Goal: Task Accomplishment & Management: Use online tool/utility

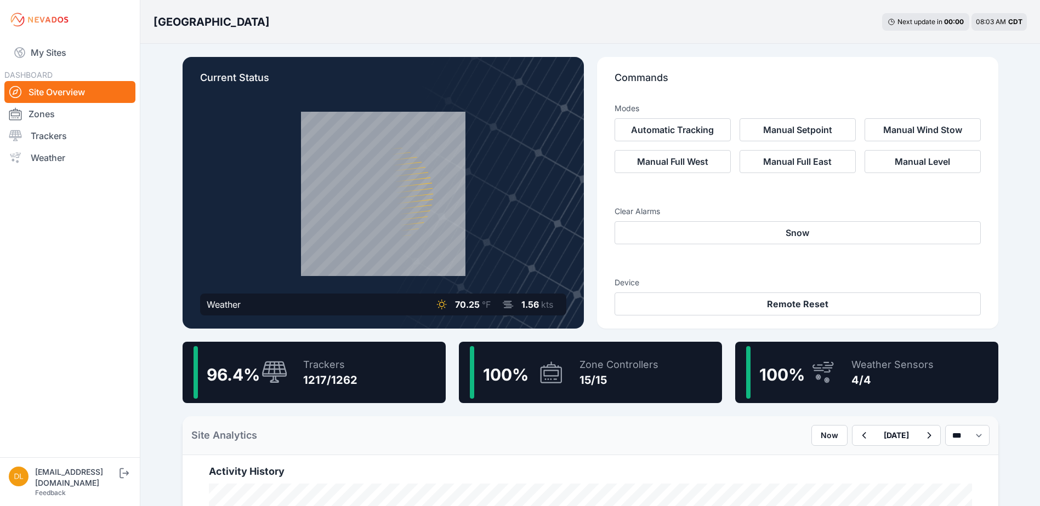
scroll to position [164, 0]
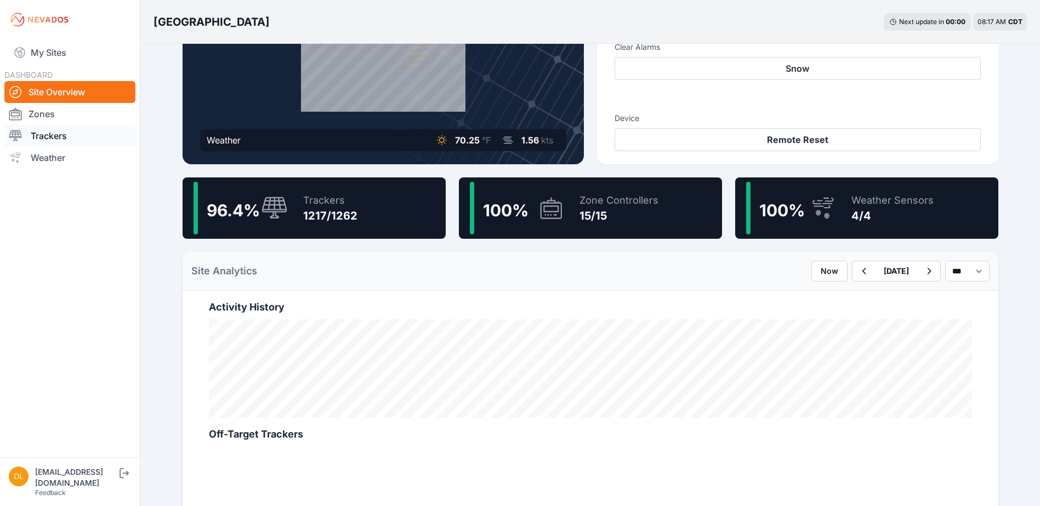
click at [60, 136] on link "Trackers" at bounding box center [69, 136] width 131 height 22
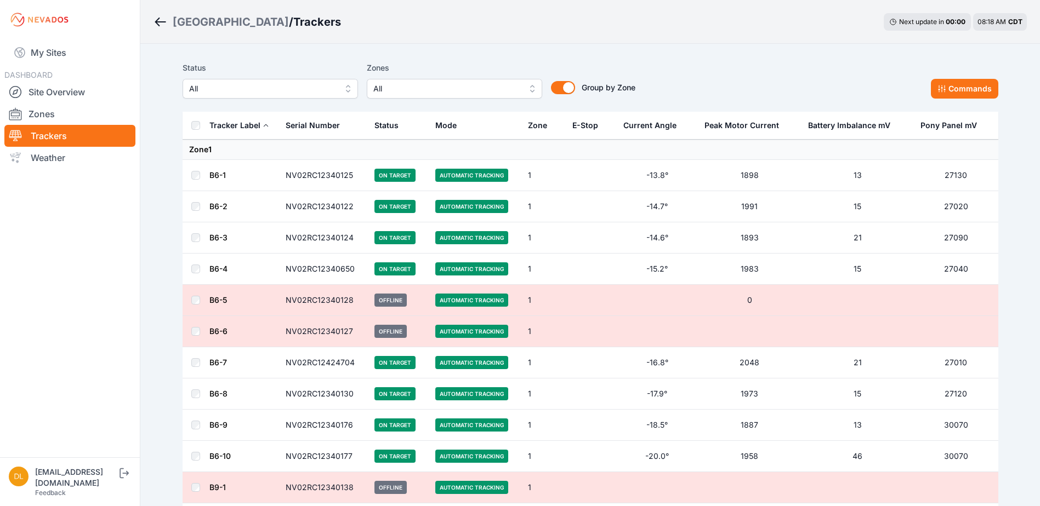
click at [408, 92] on span "All" at bounding box center [446, 88] width 147 height 13
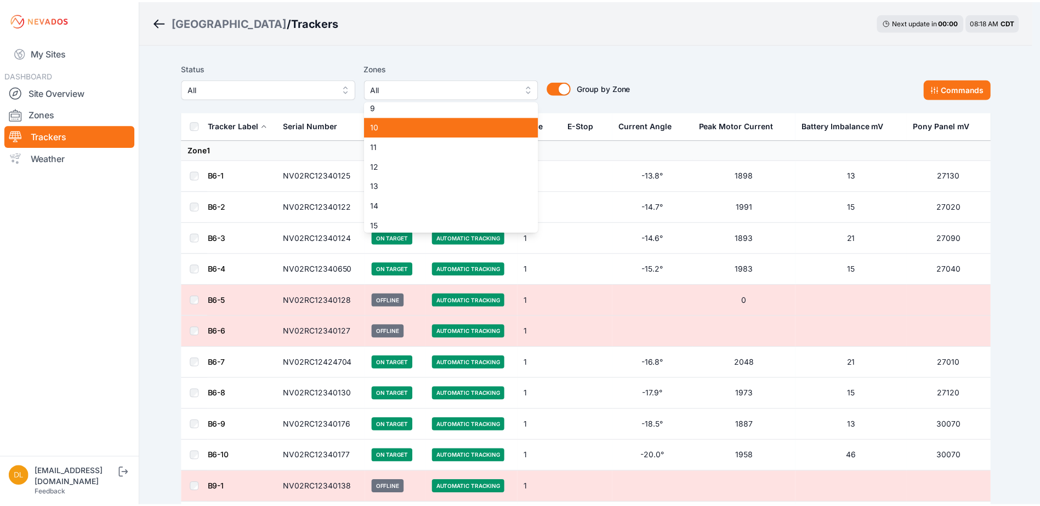
scroll to position [164, 0]
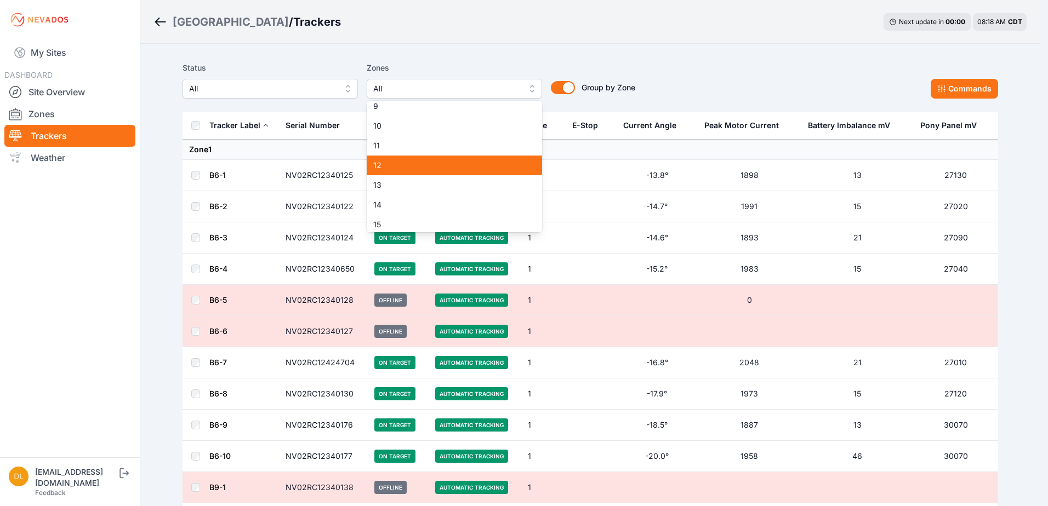
click at [427, 163] on span "12" at bounding box center [447, 165] width 149 height 11
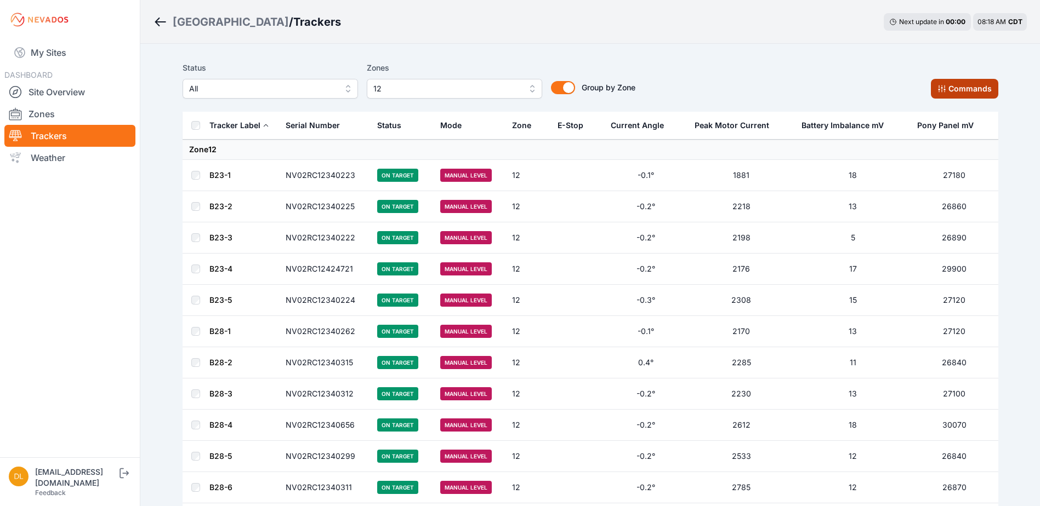
click at [969, 87] on button "Commands" at bounding box center [964, 89] width 67 height 20
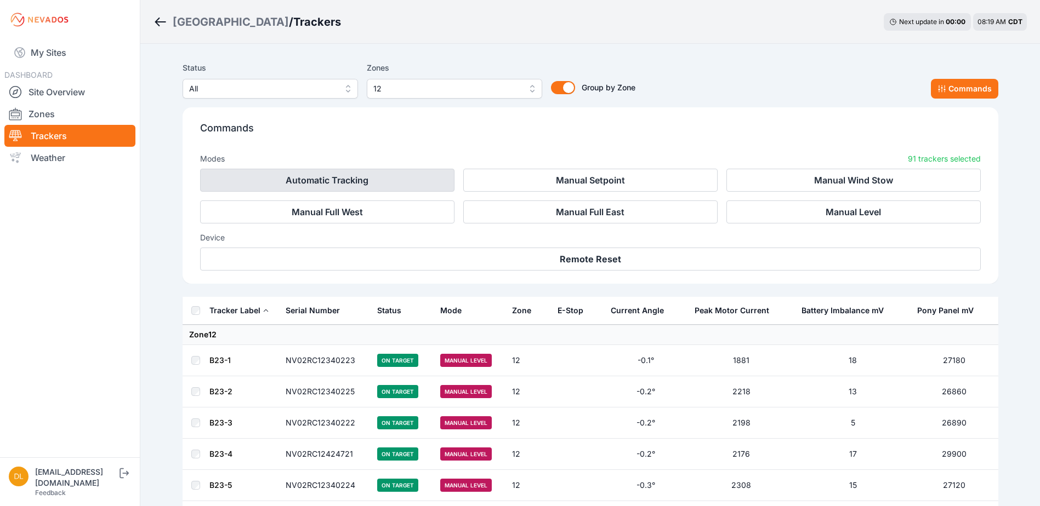
click at [376, 181] on button "Automatic Tracking" at bounding box center [327, 180] width 254 height 23
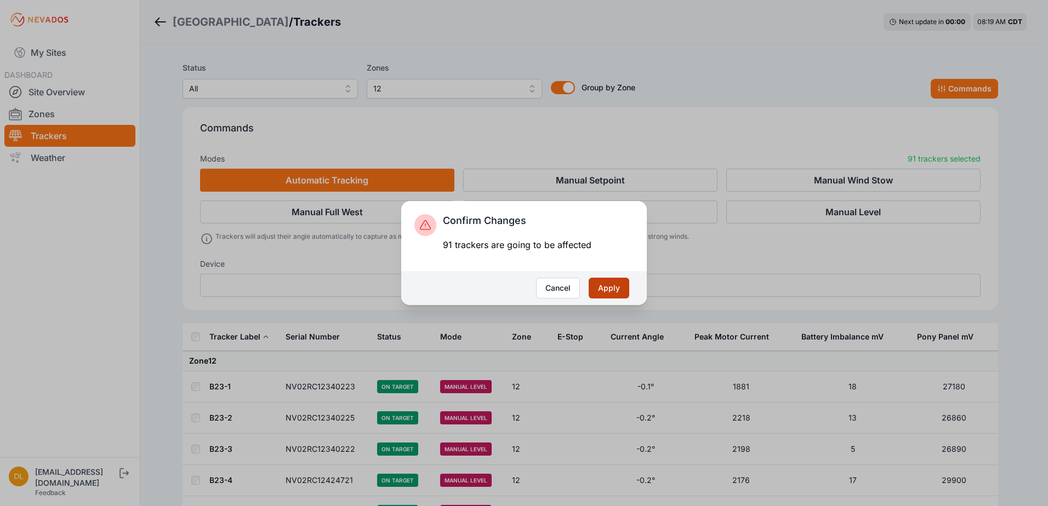
click at [599, 286] on button "Apply" at bounding box center [609, 288] width 41 height 21
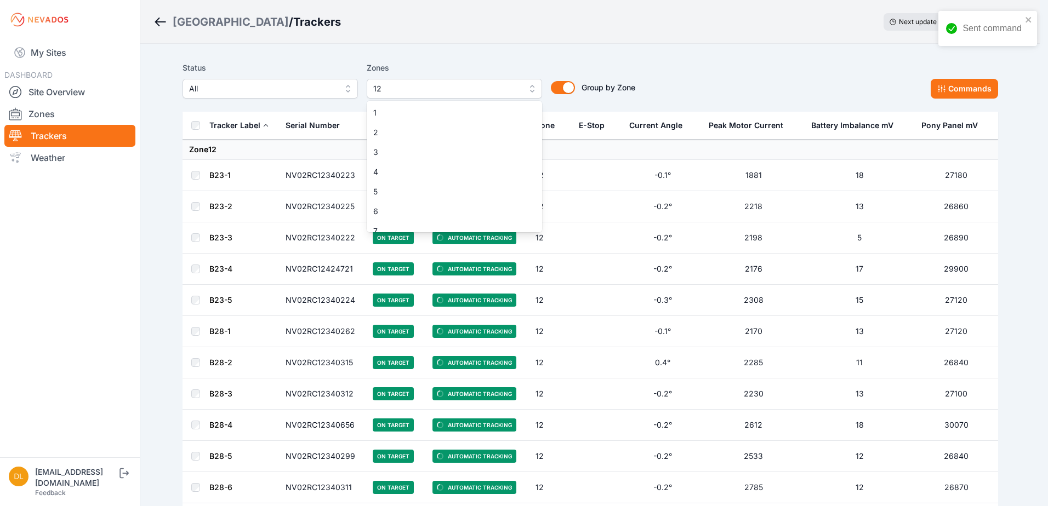
scroll to position [107, 0]
click at [395, 91] on span "12" at bounding box center [446, 88] width 147 height 13
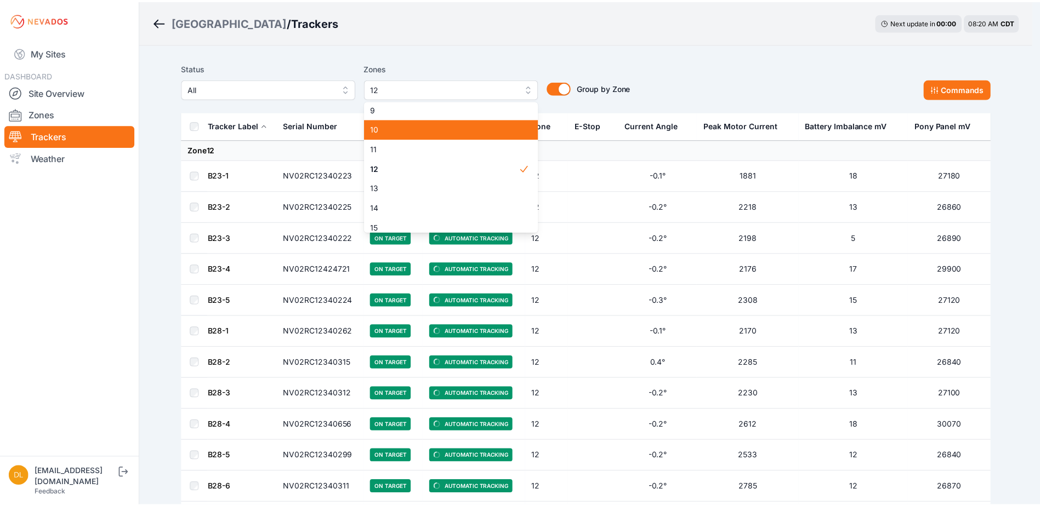
scroll to position [162, 0]
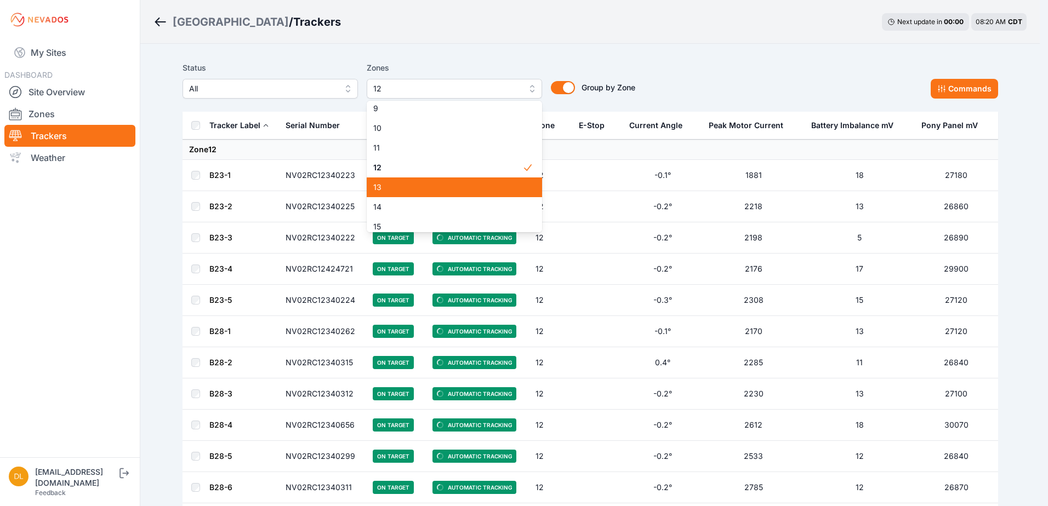
click at [421, 183] on span "13" at bounding box center [447, 187] width 149 height 11
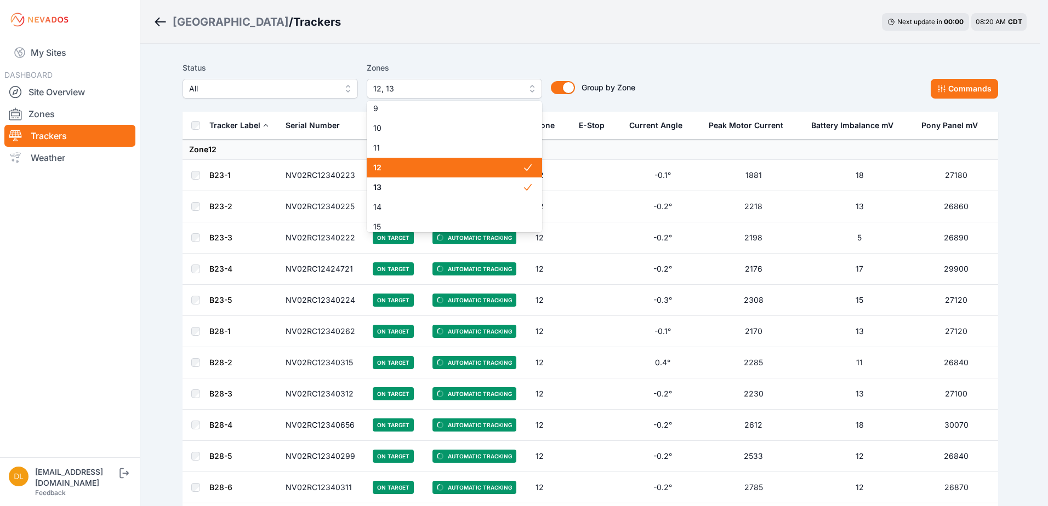
click at [397, 165] on span "12" at bounding box center [447, 167] width 149 height 11
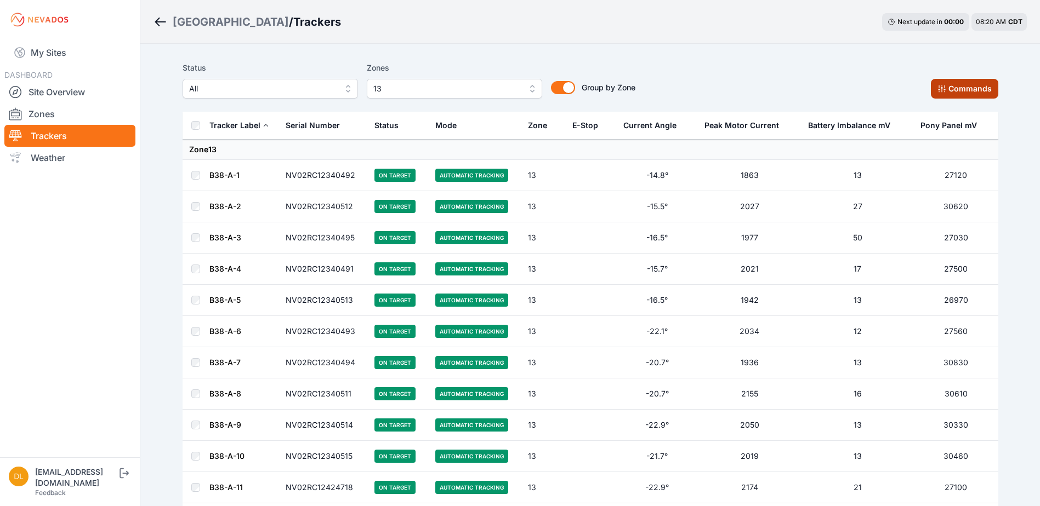
click at [963, 86] on button "Commands" at bounding box center [964, 89] width 67 height 20
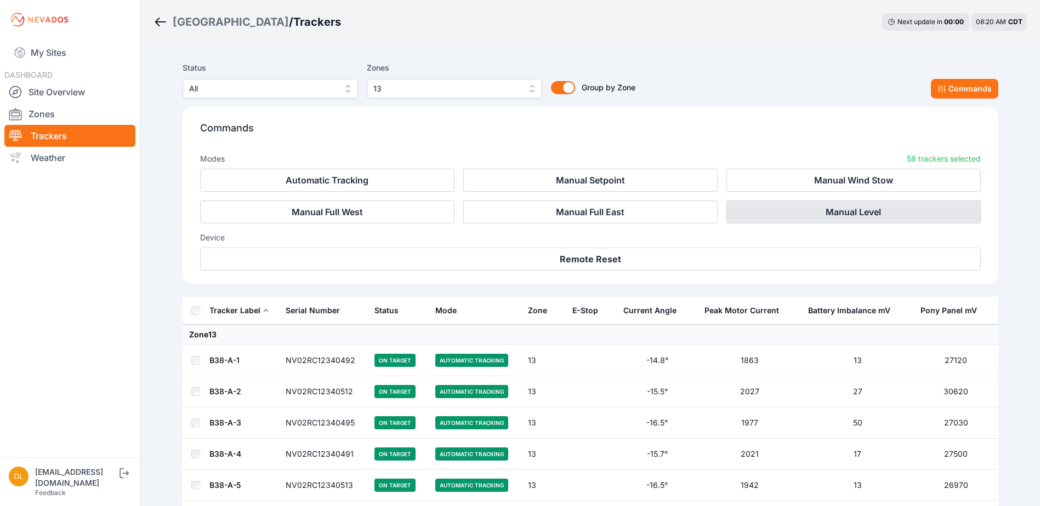
click at [779, 205] on button "Manual Level" at bounding box center [853, 212] width 254 height 23
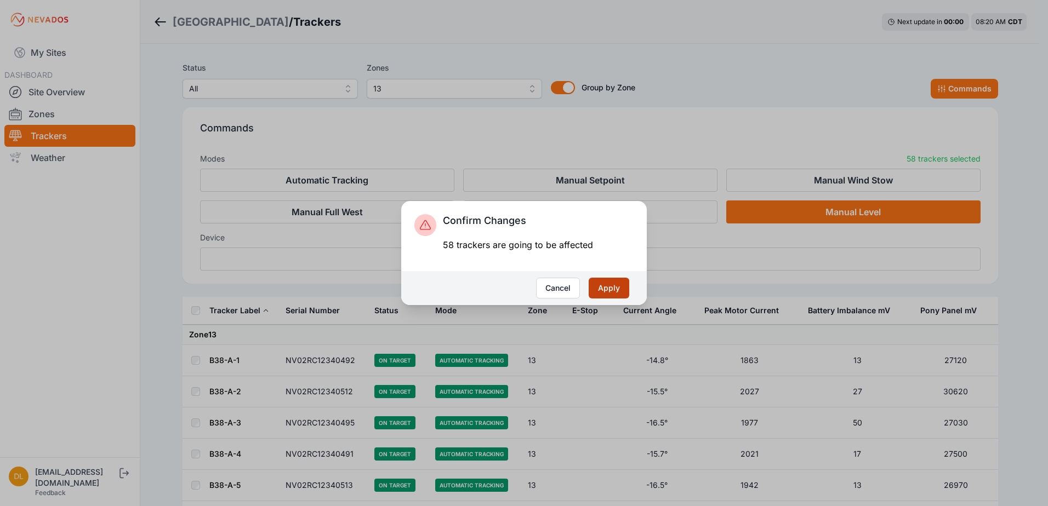
click at [602, 285] on button "Apply" at bounding box center [609, 288] width 41 height 21
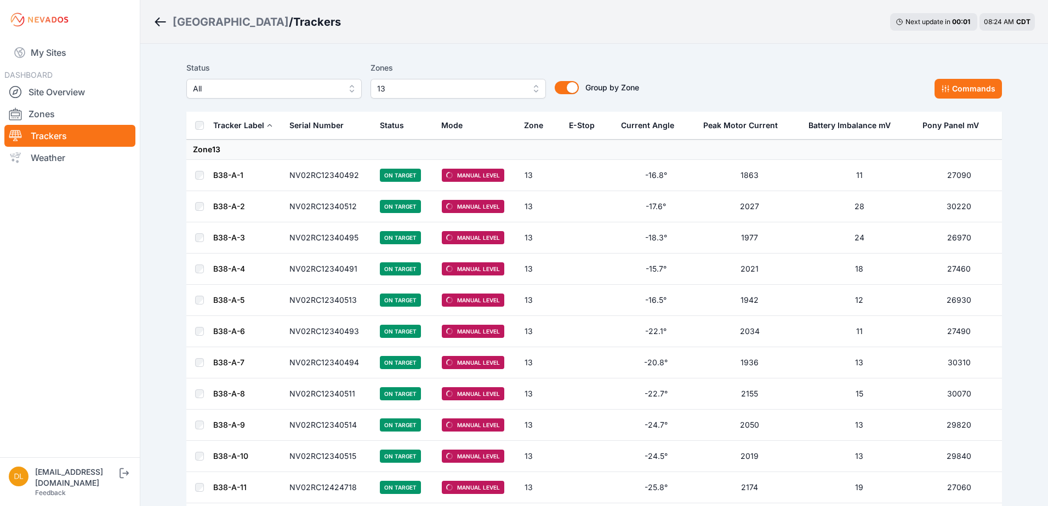
click at [410, 90] on span "13" at bounding box center [450, 88] width 147 height 13
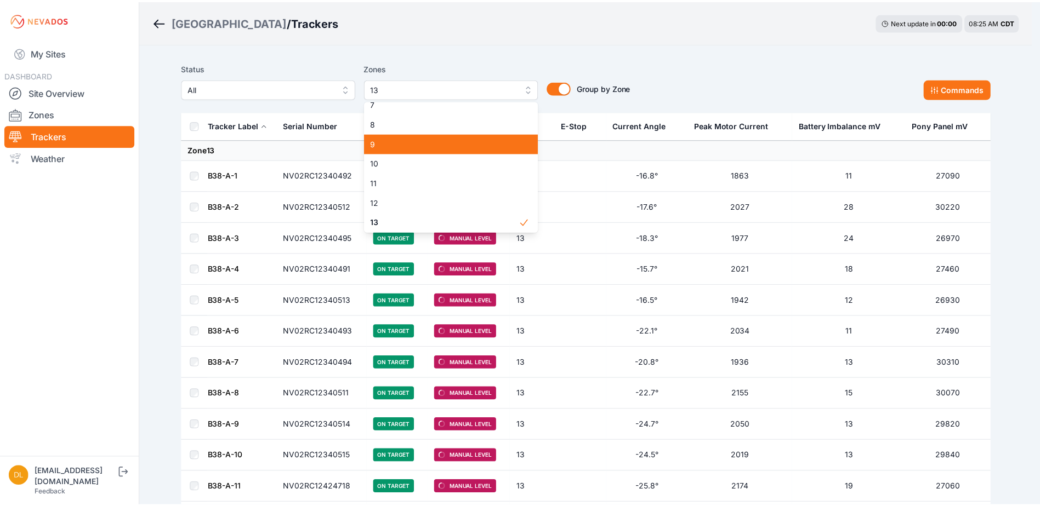
scroll to position [169, 0]
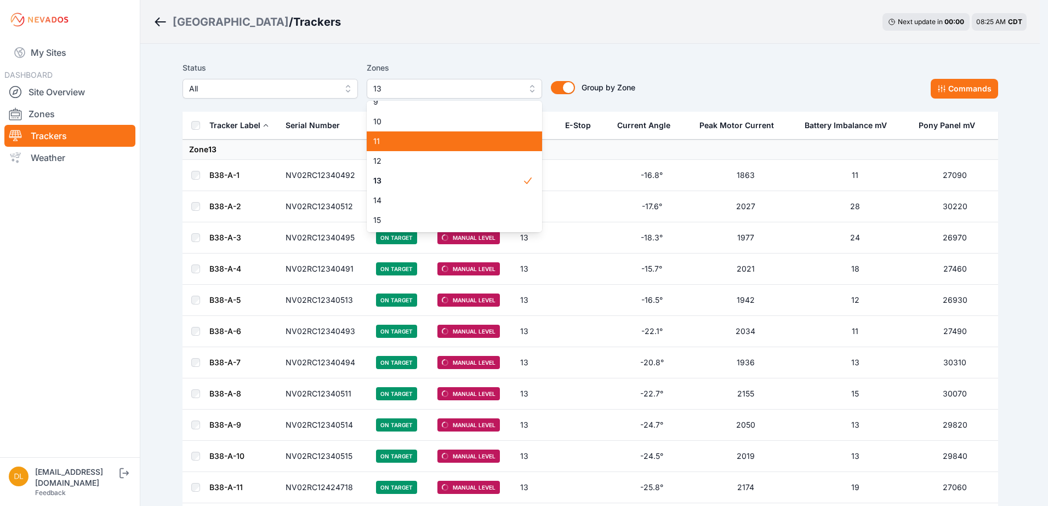
click at [431, 145] on span "11" at bounding box center [447, 141] width 149 height 11
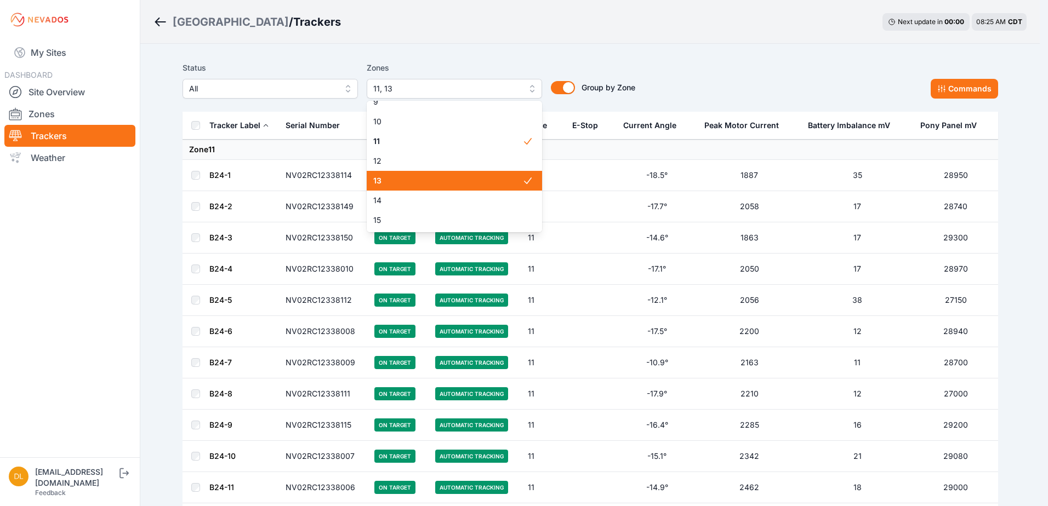
click at [426, 178] on span "13" at bounding box center [447, 180] width 149 height 11
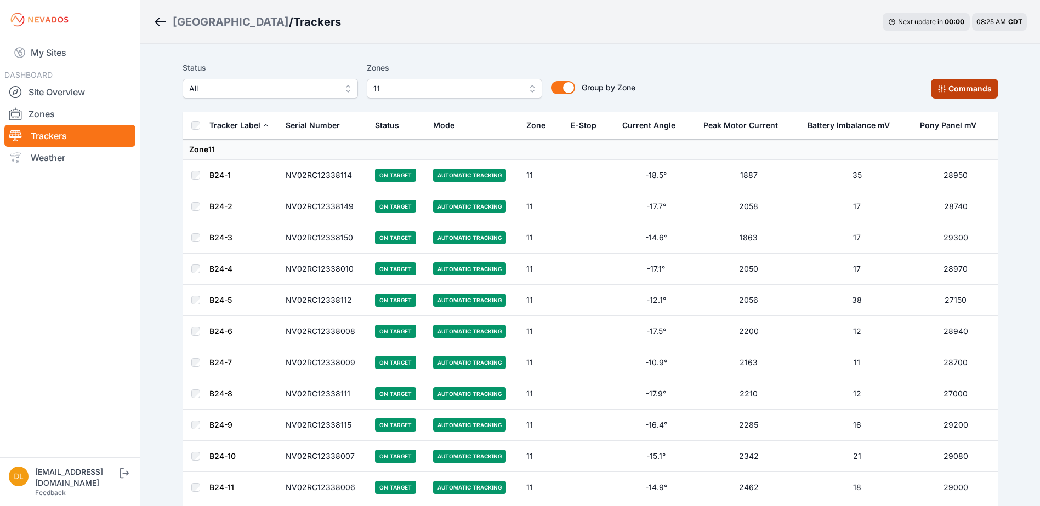
click at [951, 87] on button "Commands" at bounding box center [964, 89] width 67 height 20
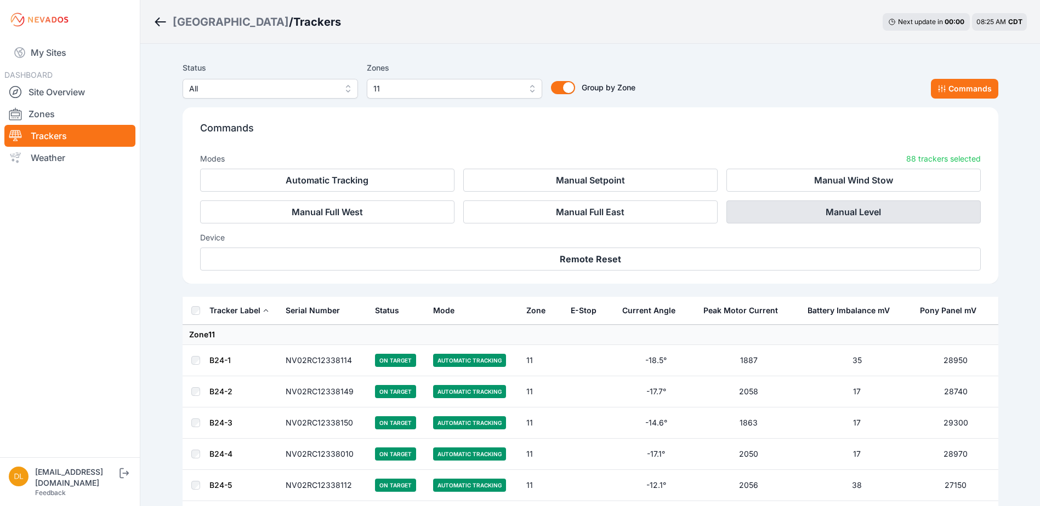
click at [794, 208] on button "Manual Level" at bounding box center [853, 212] width 254 height 23
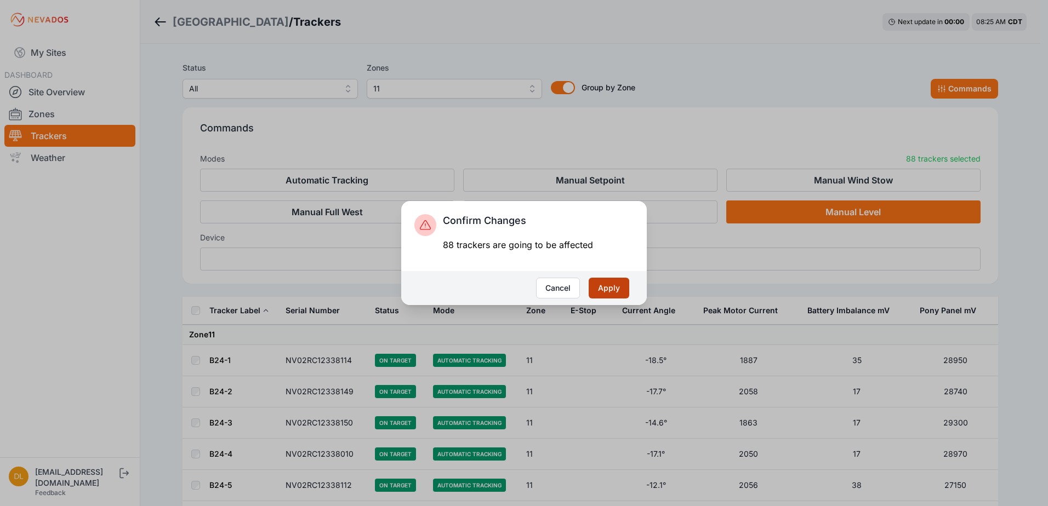
click at [608, 291] on button "Apply" at bounding box center [609, 288] width 41 height 21
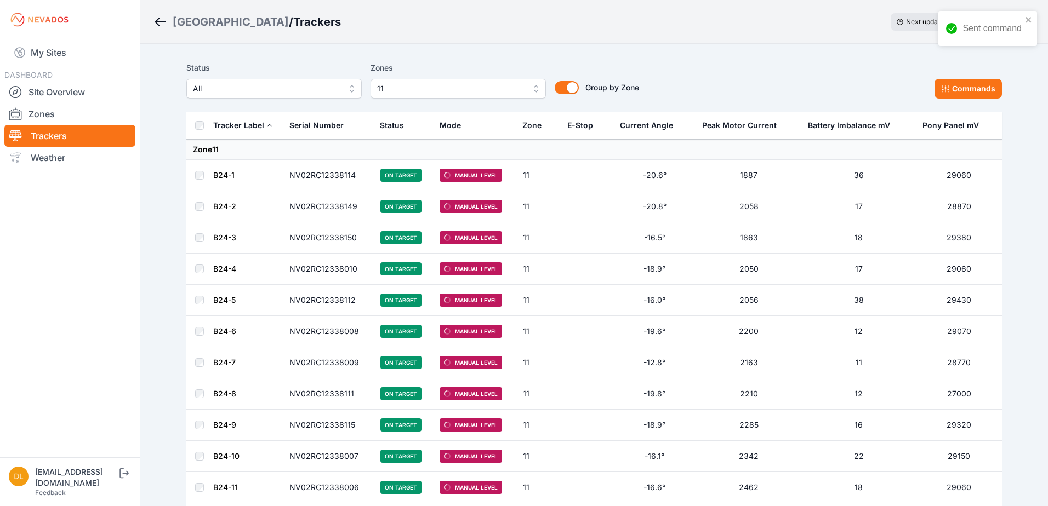
click at [404, 87] on span "11" at bounding box center [450, 88] width 147 height 13
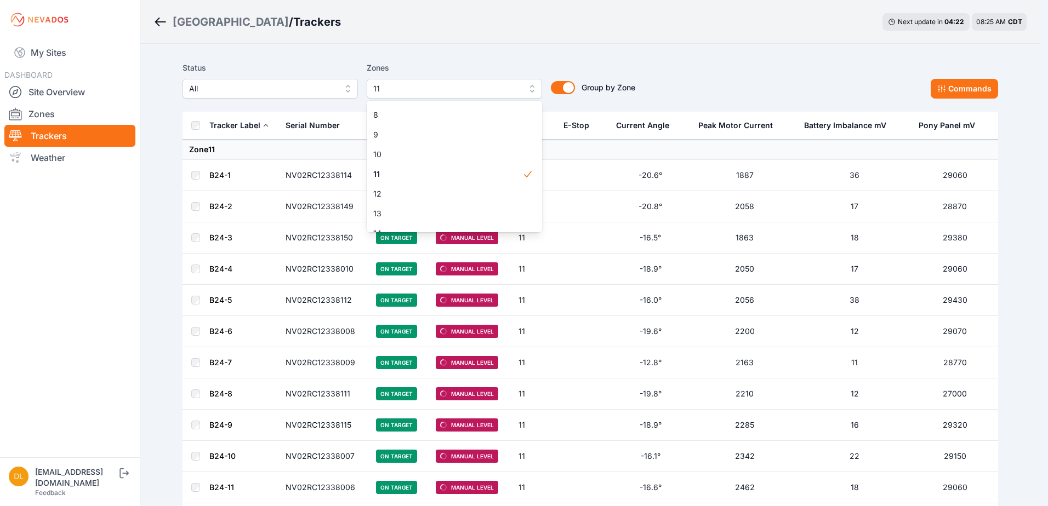
scroll to position [165, 0]
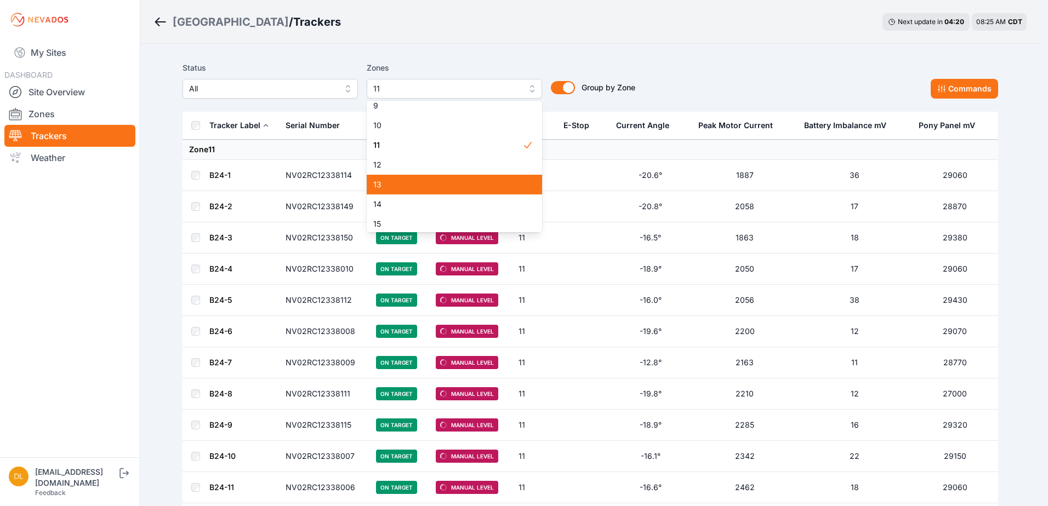
click at [450, 180] on span "13" at bounding box center [447, 184] width 149 height 11
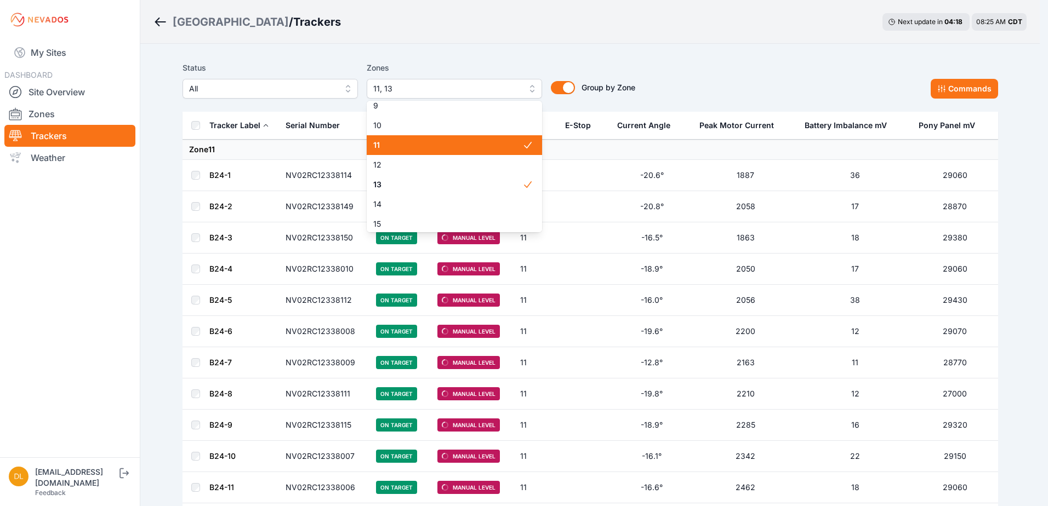
click at [397, 149] on span "11" at bounding box center [447, 145] width 149 height 11
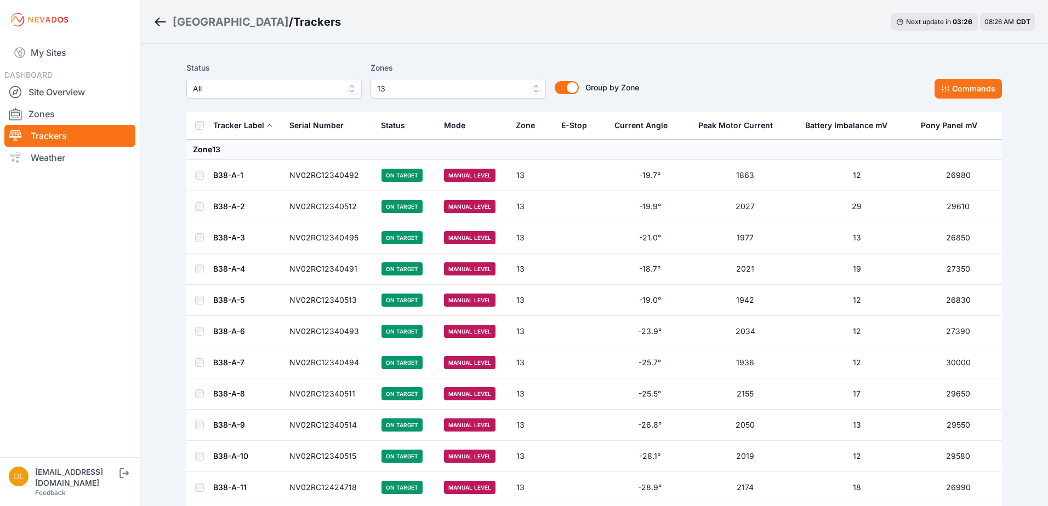
click at [421, 85] on span "13" at bounding box center [450, 88] width 147 height 13
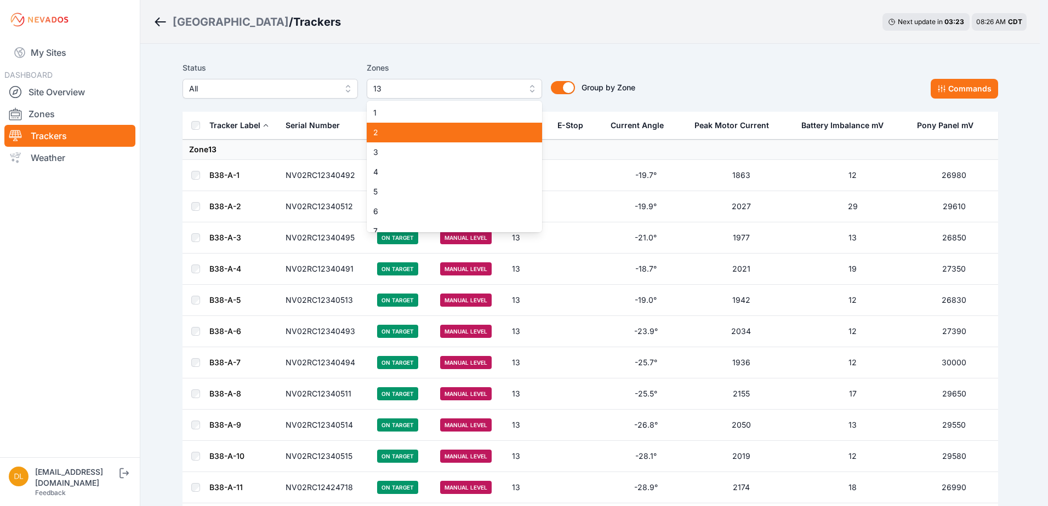
click at [482, 129] on span "2" at bounding box center [447, 132] width 149 height 11
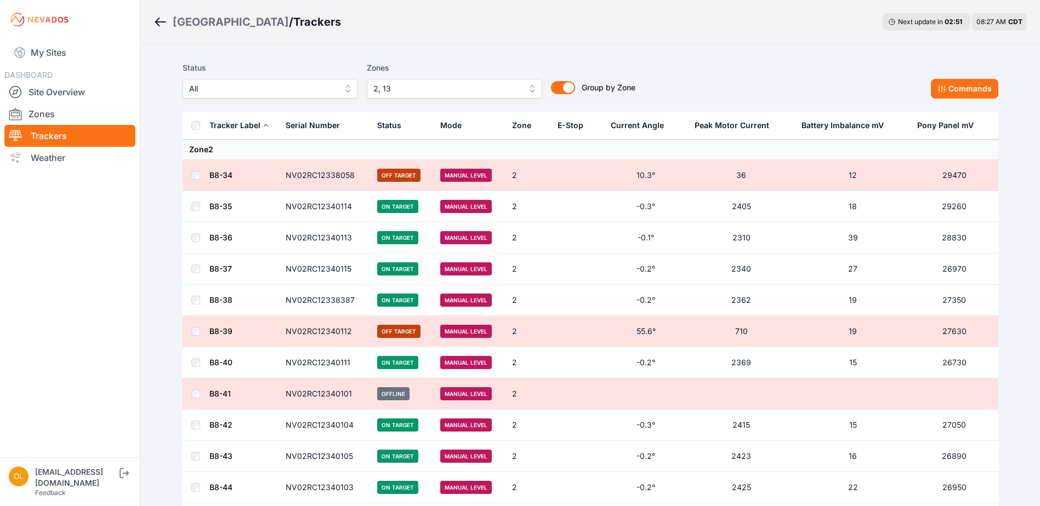
click at [404, 89] on span "2, 13" at bounding box center [446, 88] width 147 height 13
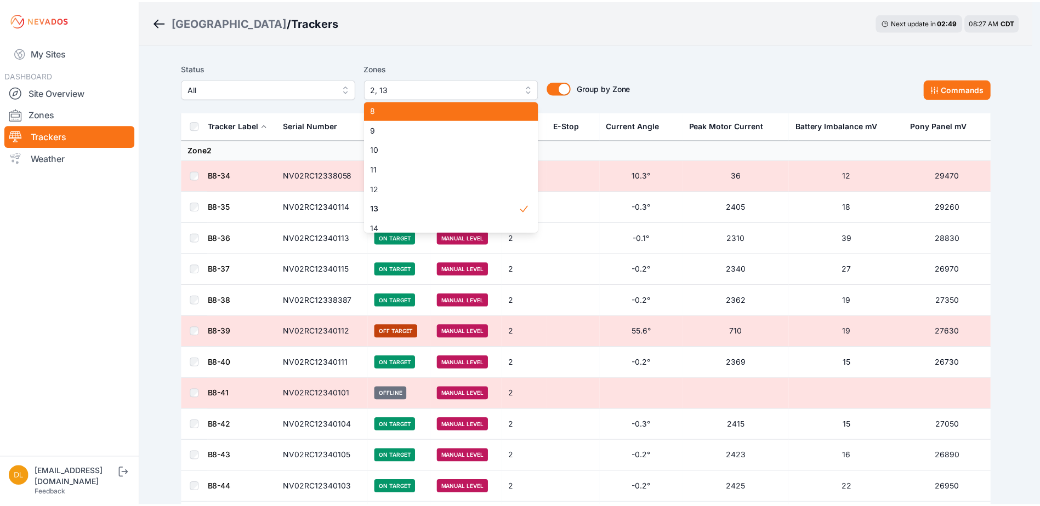
scroll to position [164, 0]
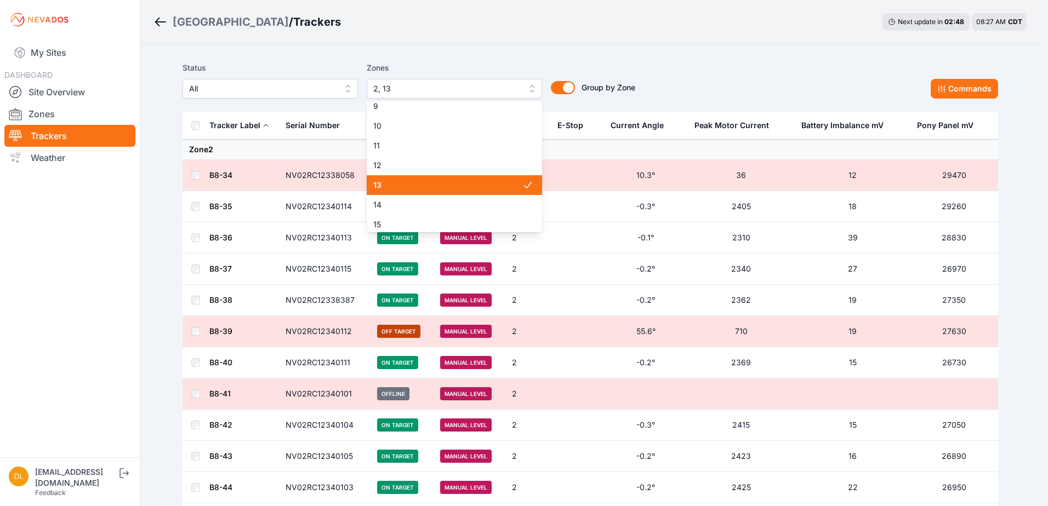
click at [433, 187] on span "13" at bounding box center [447, 185] width 149 height 11
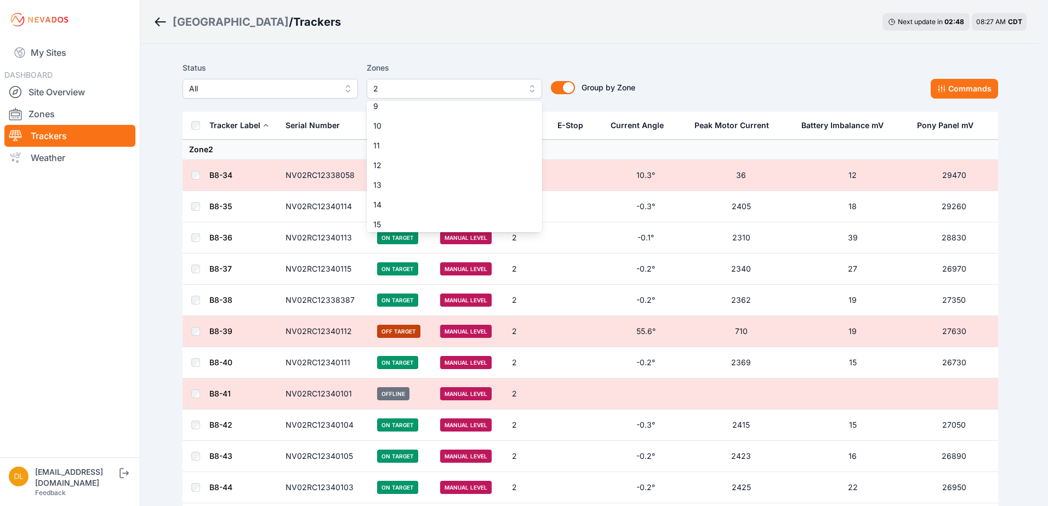
click at [939, 89] on div "Status All Zones 2 1 2 3 4 5 6 7 8 9 10 11 12 13 14 15 Group by Zone Group by Z…" at bounding box center [589, 79] width 815 height 37
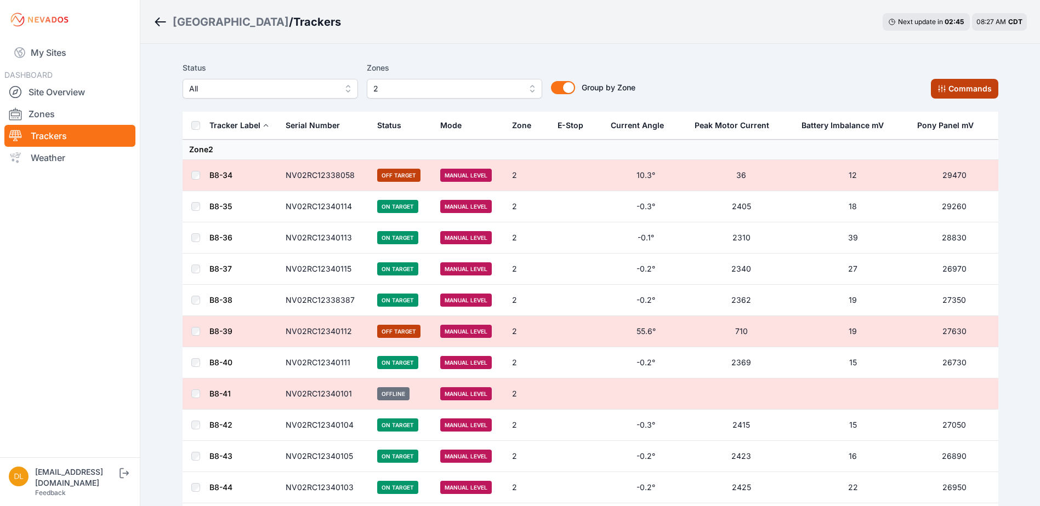
click at [947, 92] on button "Commands" at bounding box center [964, 89] width 67 height 20
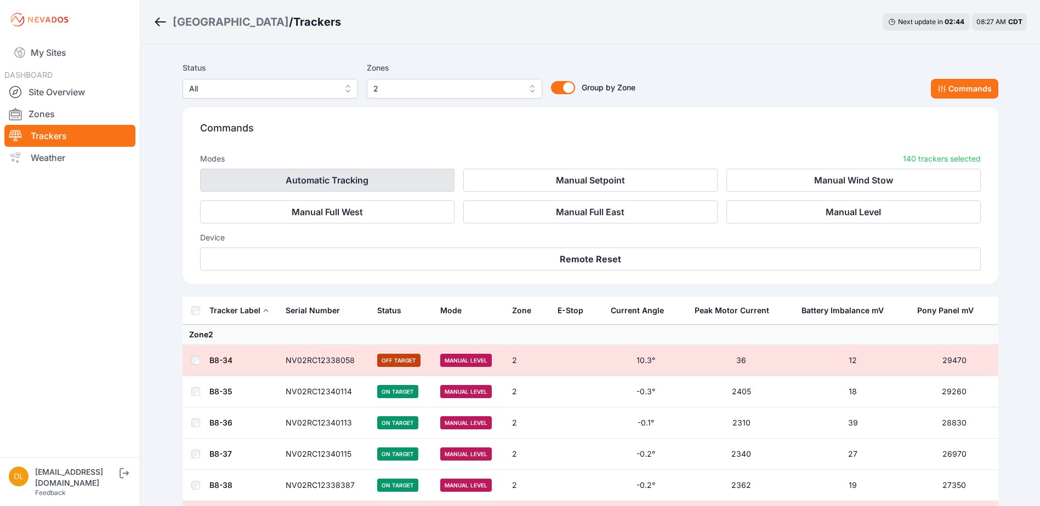
click at [440, 174] on button "Automatic Tracking" at bounding box center [327, 180] width 254 height 23
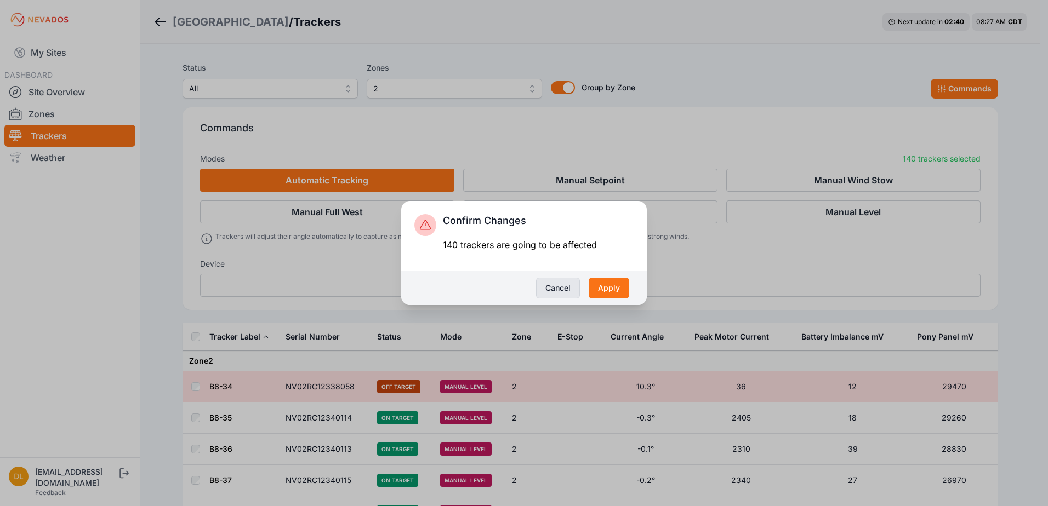
click at [574, 287] on button "Cancel" at bounding box center [558, 288] width 44 height 21
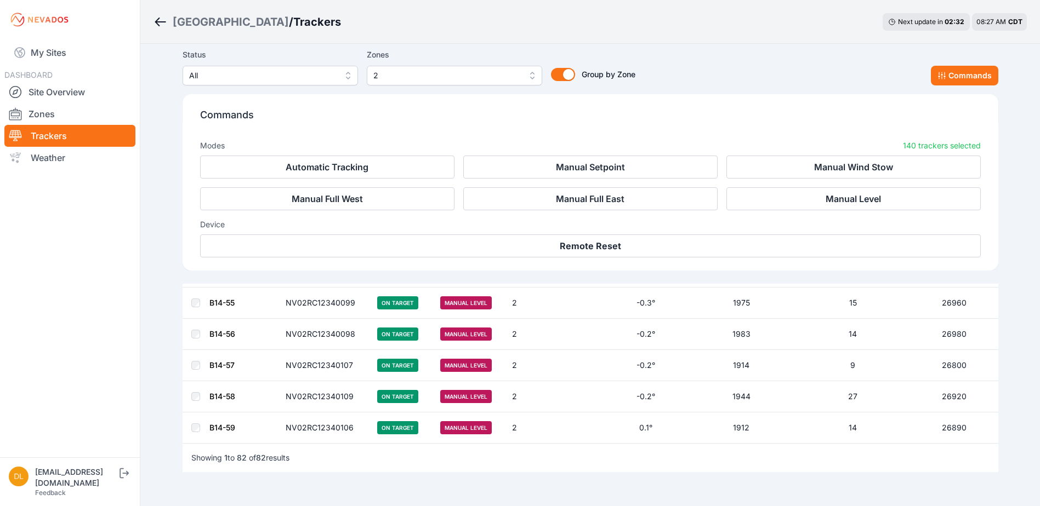
scroll to position [2291, 0]
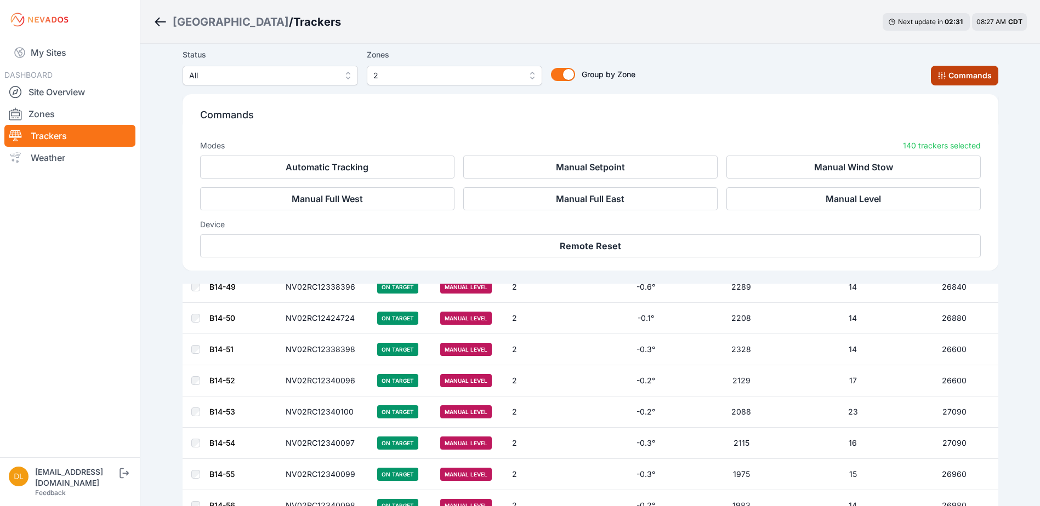
click at [966, 73] on button "Commands" at bounding box center [964, 76] width 67 height 20
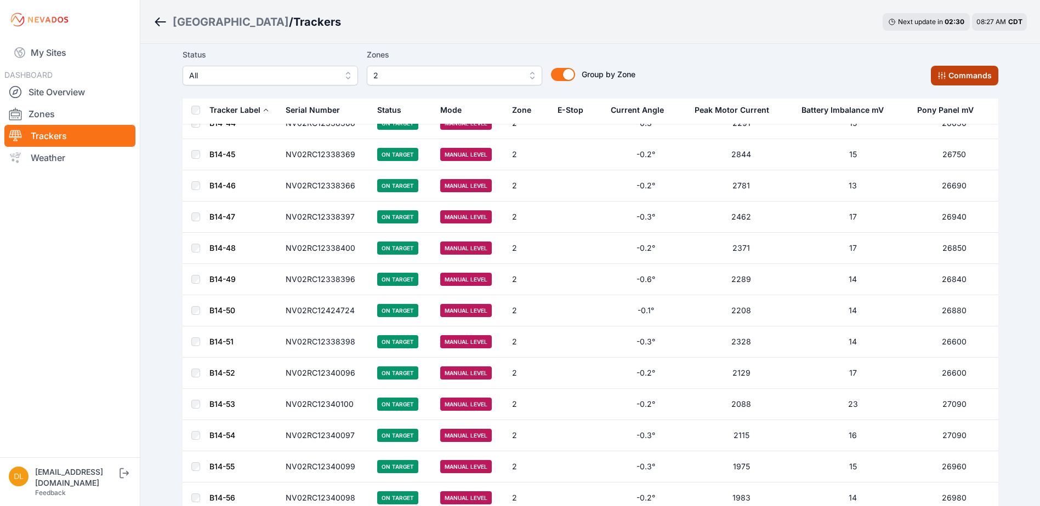
scroll to position [2106, 0]
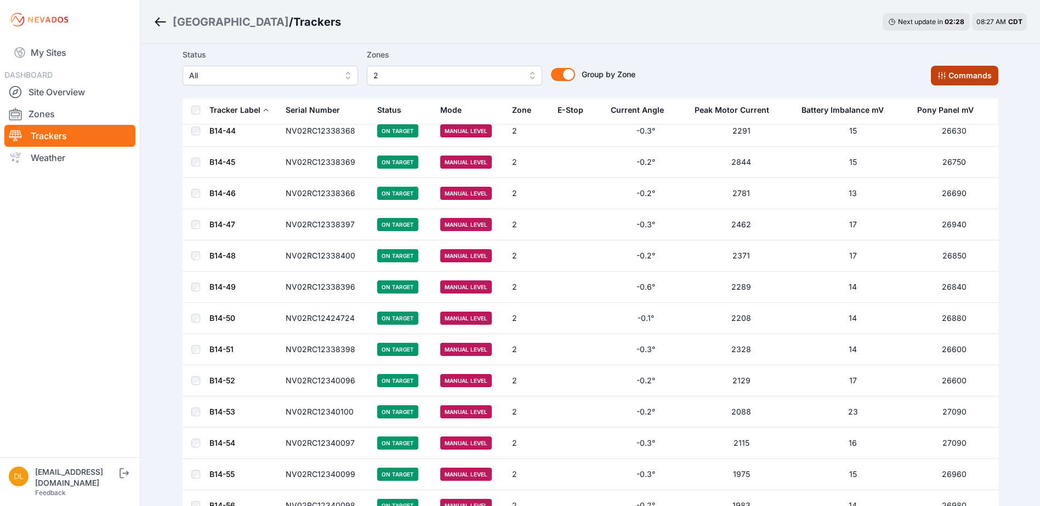
click at [940, 73] on icon at bounding box center [941, 75] width 7 height 7
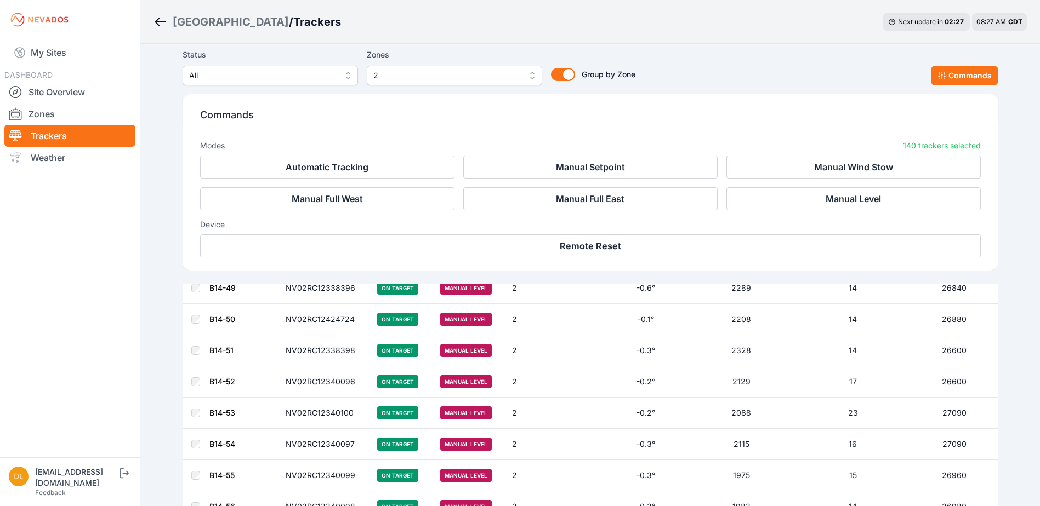
scroll to position [2291, 0]
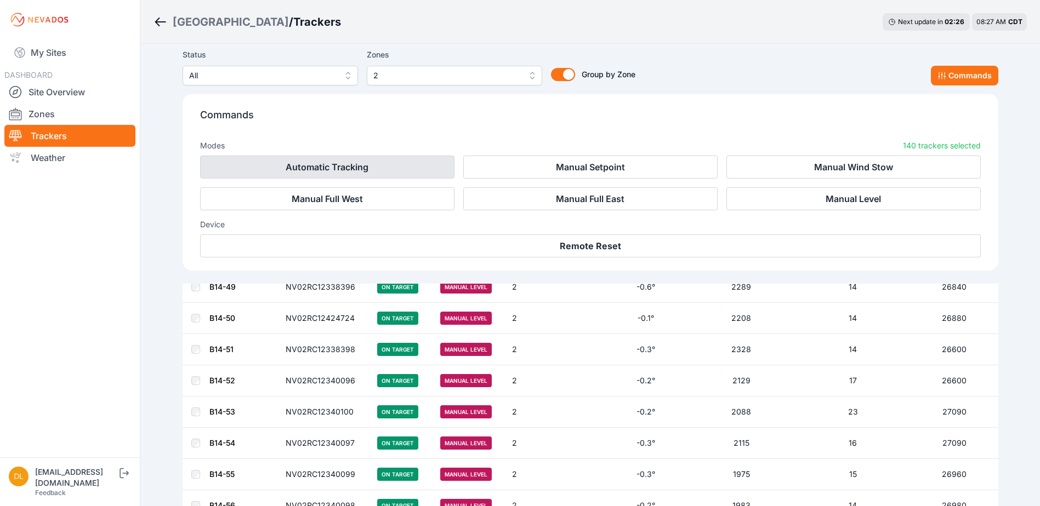
click at [352, 163] on button "Automatic Tracking" at bounding box center [327, 167] width 254 height 23
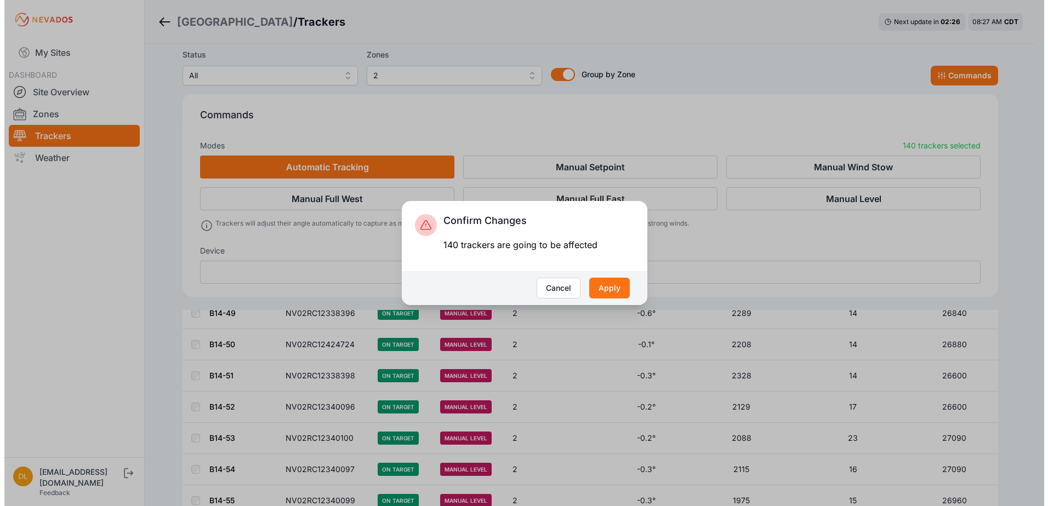
scroll to position [2317, 0]
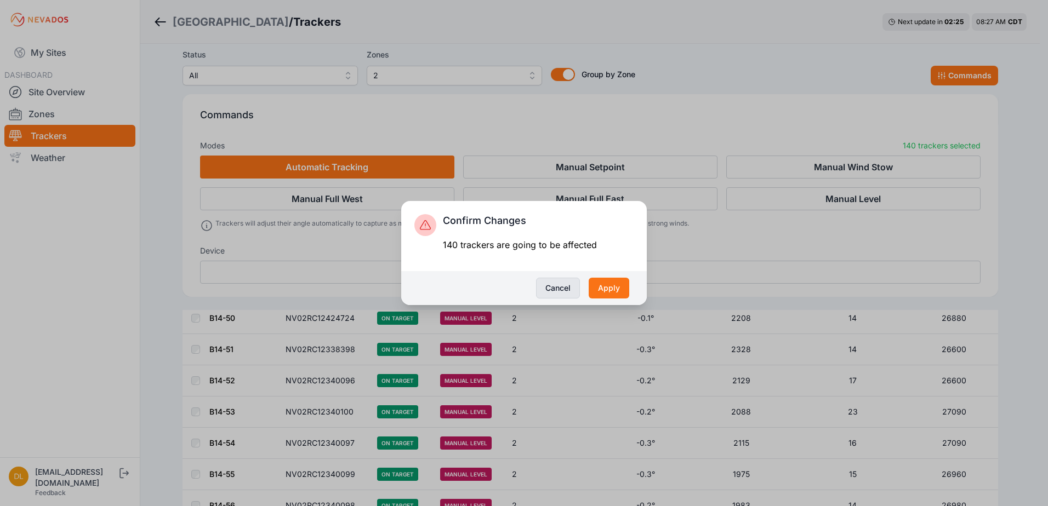
click at [575, 287] on button "Cancel" at bounding box center [558, 288] width 44 height 21
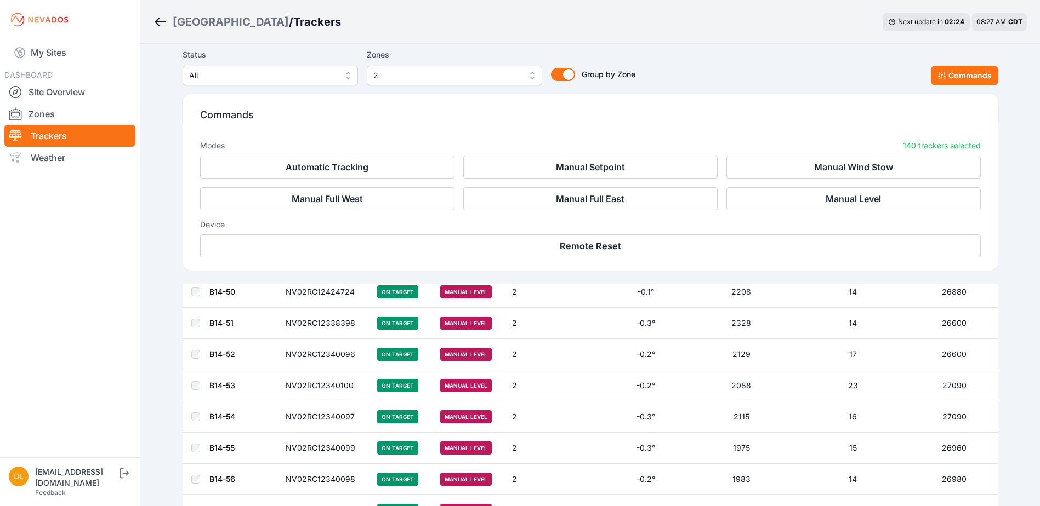
click at [433, 74] on span "2" at bounding box center [446, 75] width 147 height 13
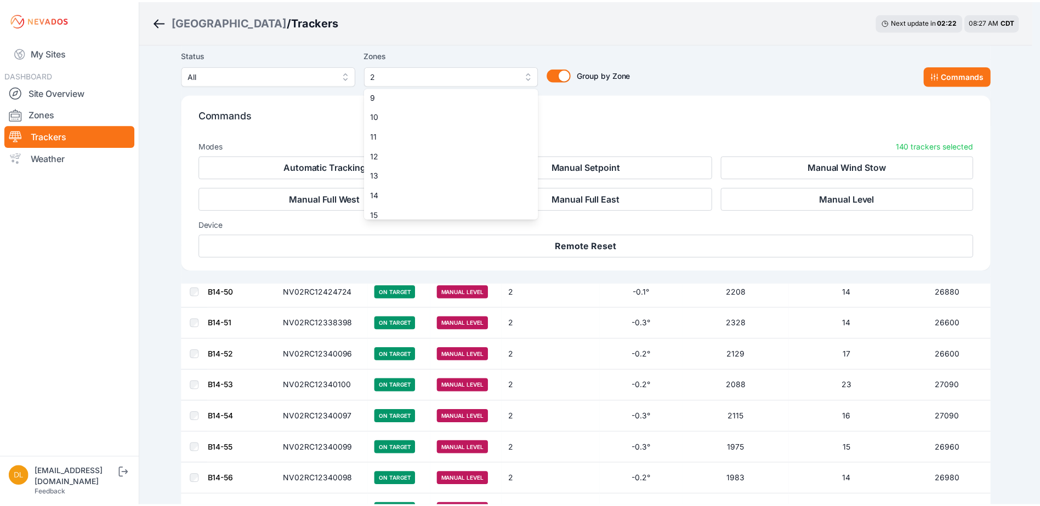
scroll to position [169, 0]
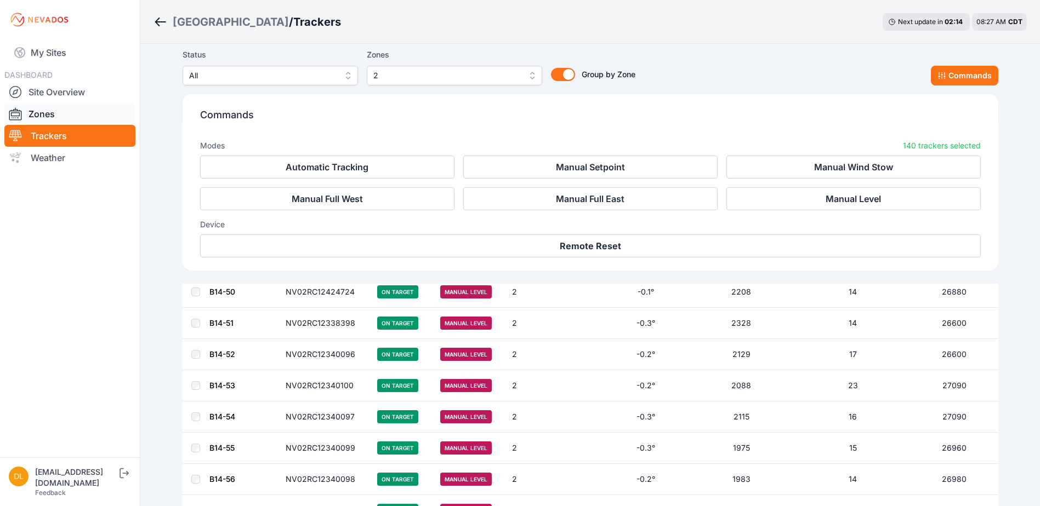
click at [52, 117] on link "Zones" at bounding box center [69, 114] width 131 height 22
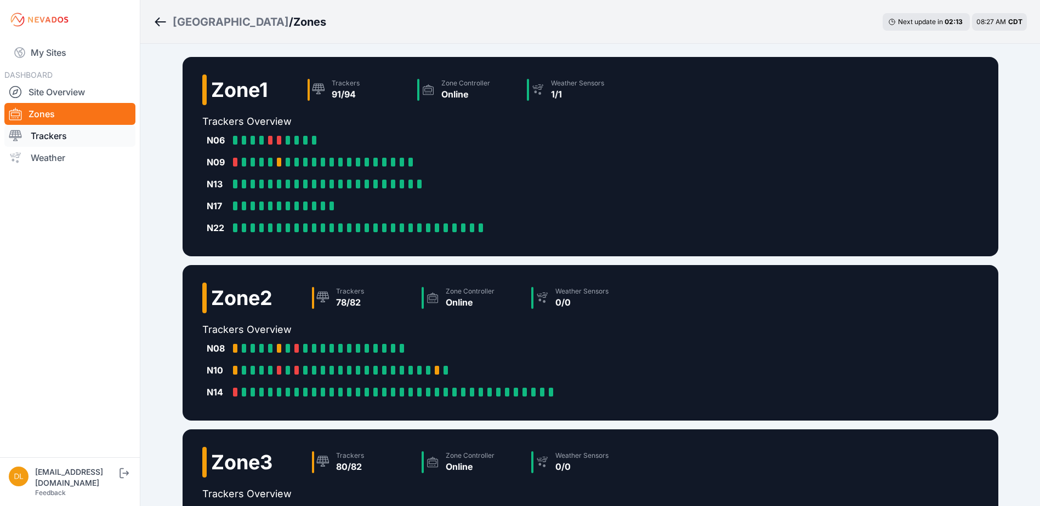
click at [58, 132] on link "Trackers" at bounding box center [69, 136] width 131 height 22
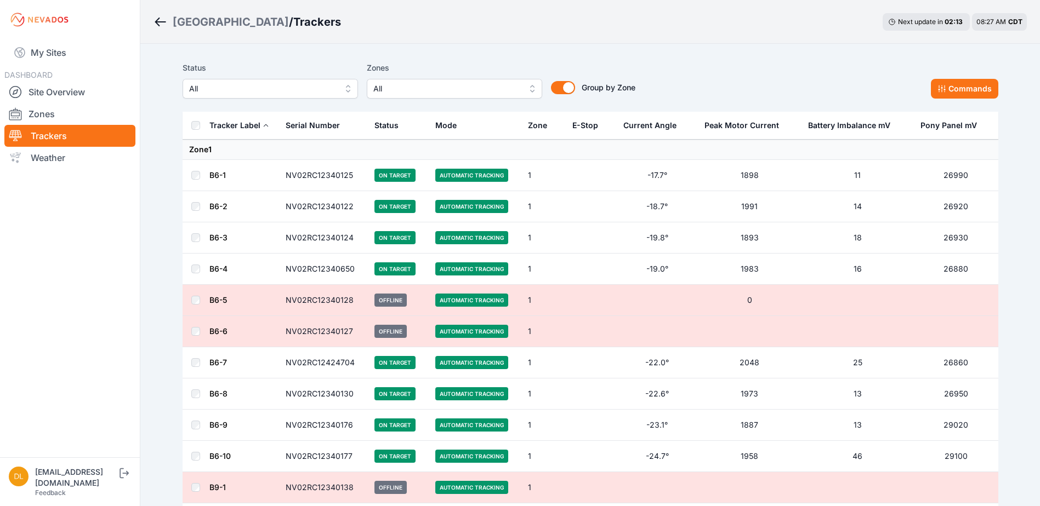
click at [60, 135] on link "Trackers" at bounding box center [69, 136] width 131 height 22
click at [396, 91] on span "All" at bounding box center [446, 88] width 147 height 13
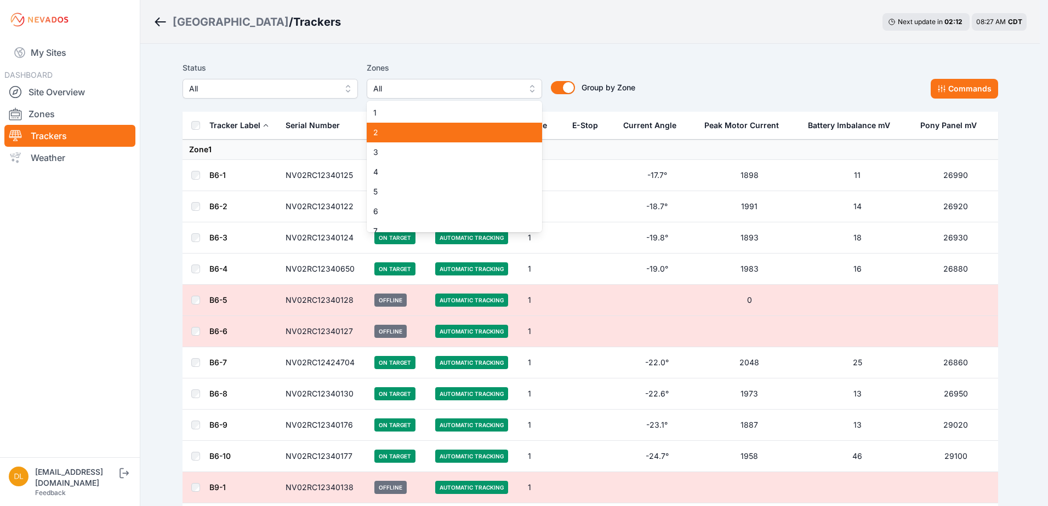
click at [397, 130] on span "2" at bounding box center [447, 132] width 149 height 11
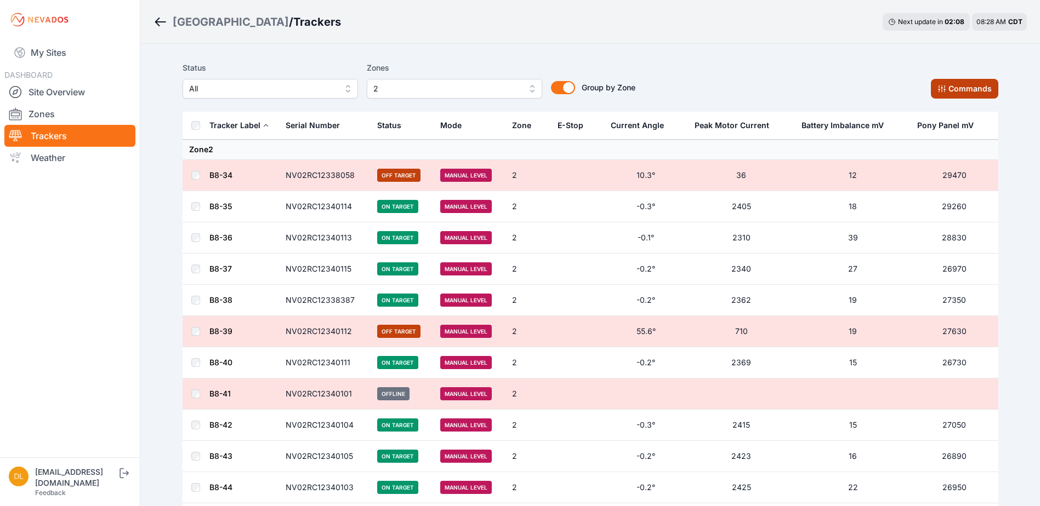
click at [952, 92] on button "Commands" at bounding box center [964, 89] width 67 height 20
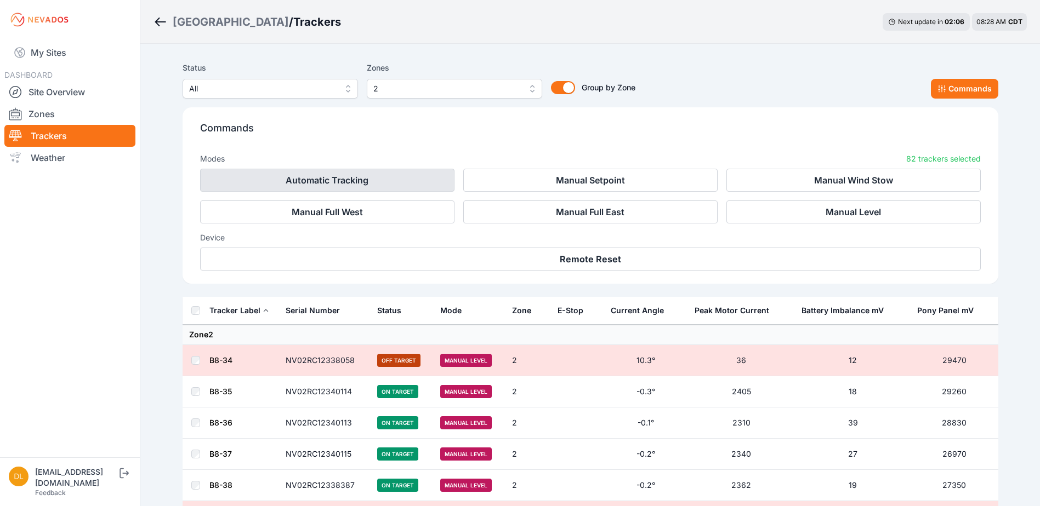
click at [380, 189] on button "Automatic Tracking" at bounding box center [327, 180] width 254 height 23
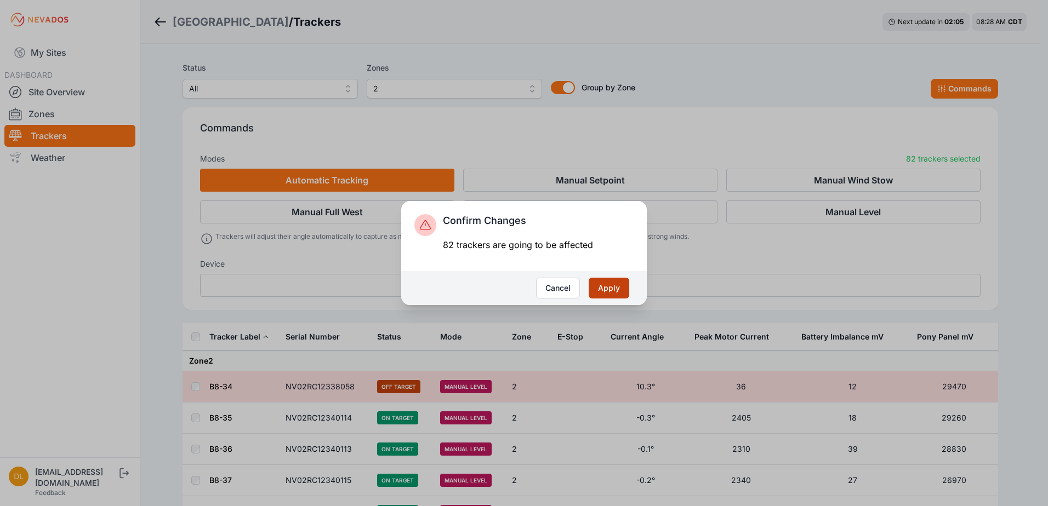
click at [601, 286] on button "Apply" at bounding box center [609, 288] width 41 height 21
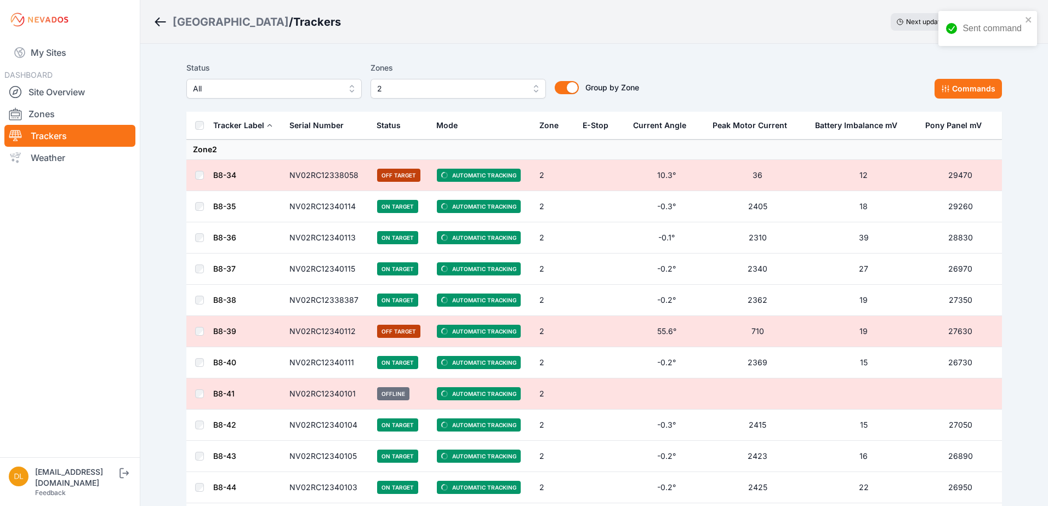
click at [425, 92] on span "2" at bounding box center [450, 88] width 147 height 13
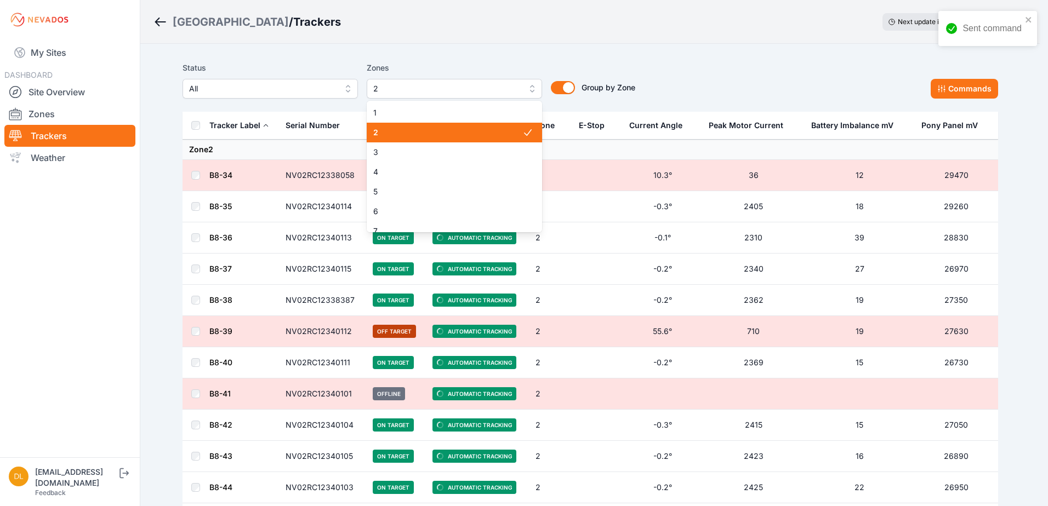
click at [437, 138] on span "2" at bounding box center [447, 132] width 149 height 11
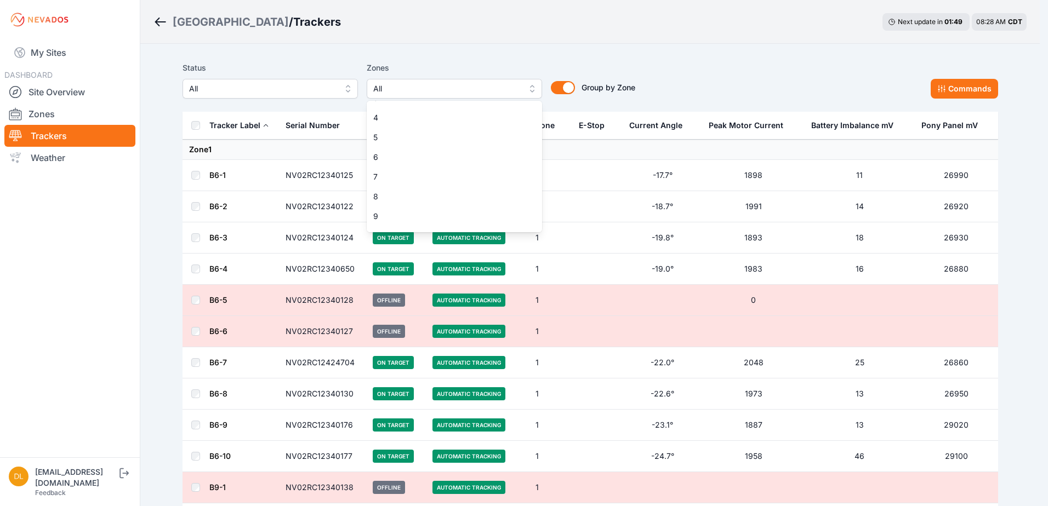
scroll to position [164, 0]
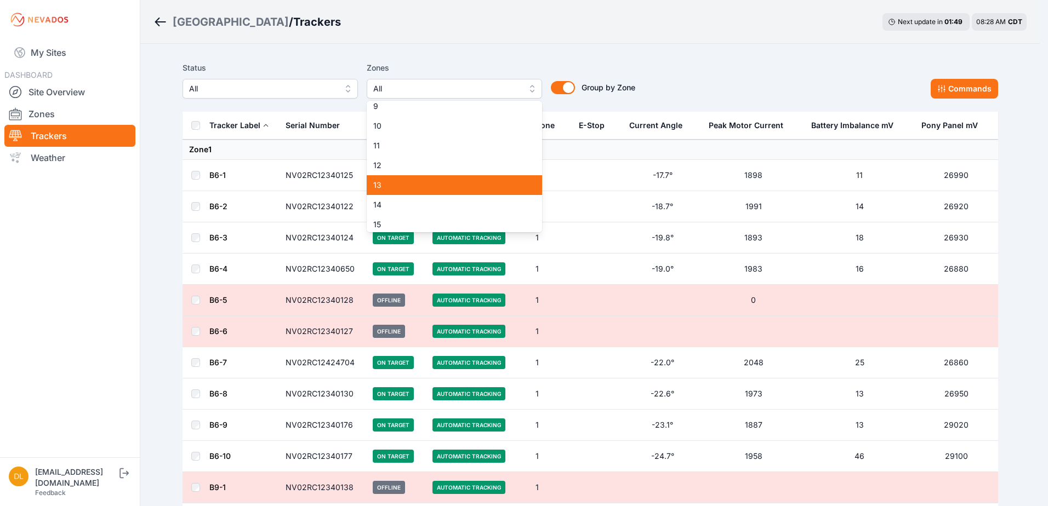
click at [449, 184] on span "13" at bounding box center [447, 185] width 149 height 11
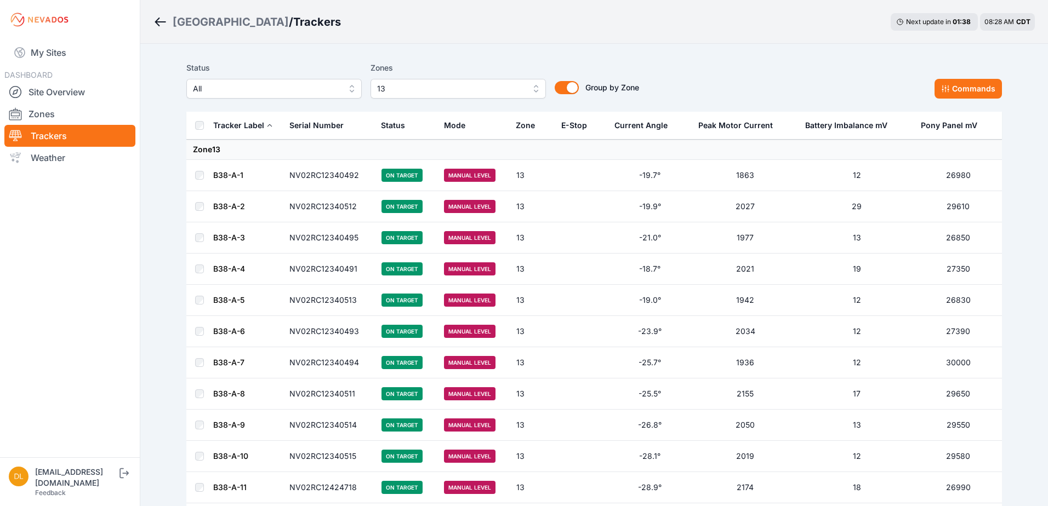
click at [412, 88] on span "13" at bounding box center [450, 88] width 147 height 13
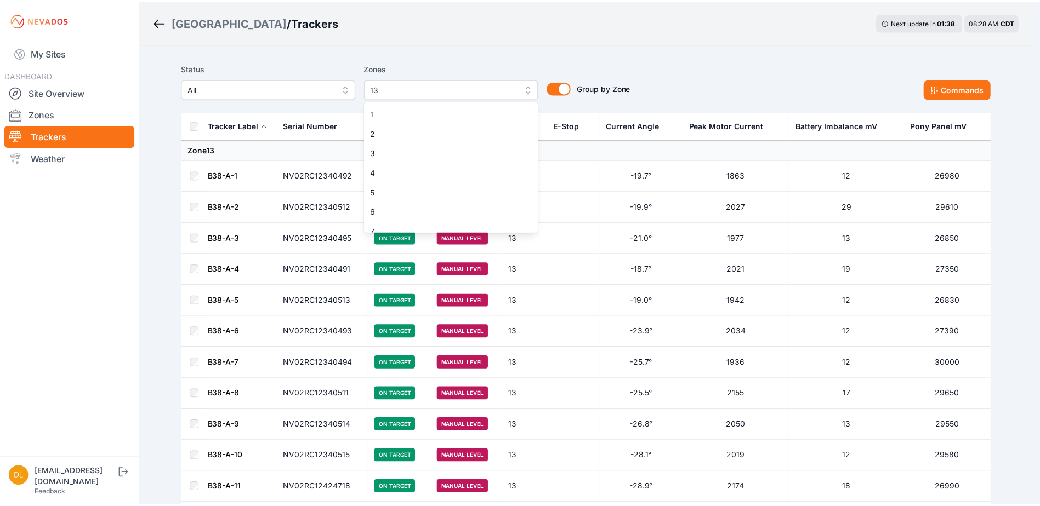
scroll to position [127, 0]
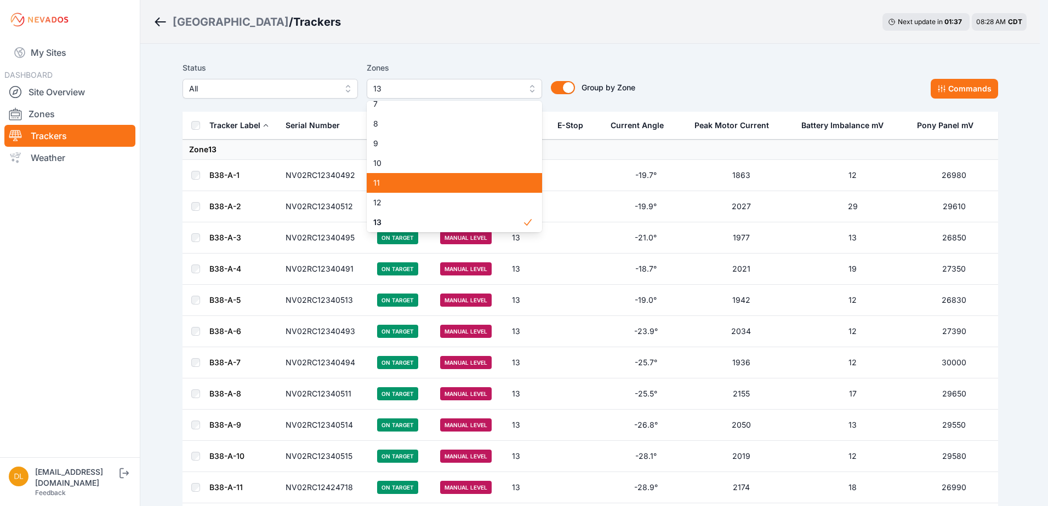
click at [406, 178] on span "11" at bounding box center [447, 183] width 149 height 11
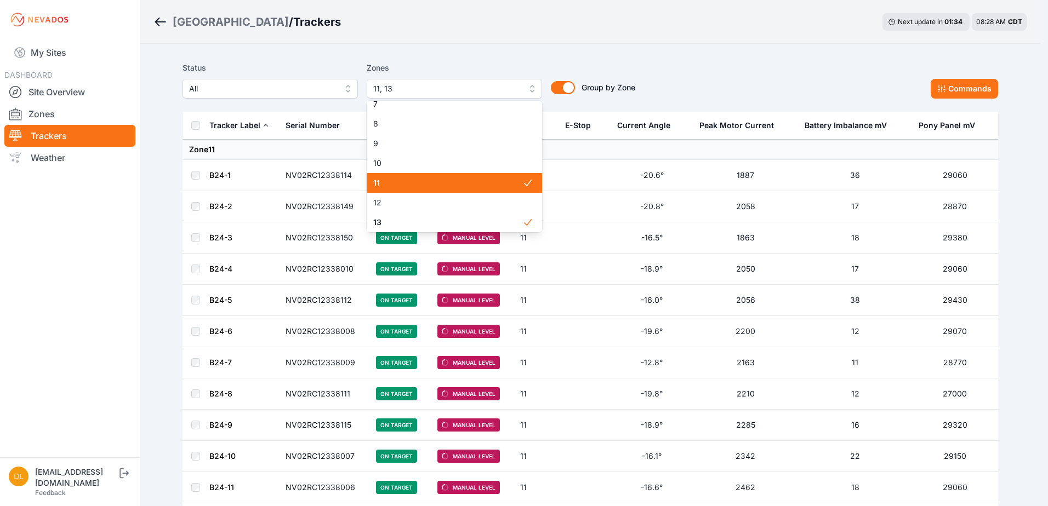
click at [405, 179] on span "11" at bounding box center [447, 183] width 149 height 11
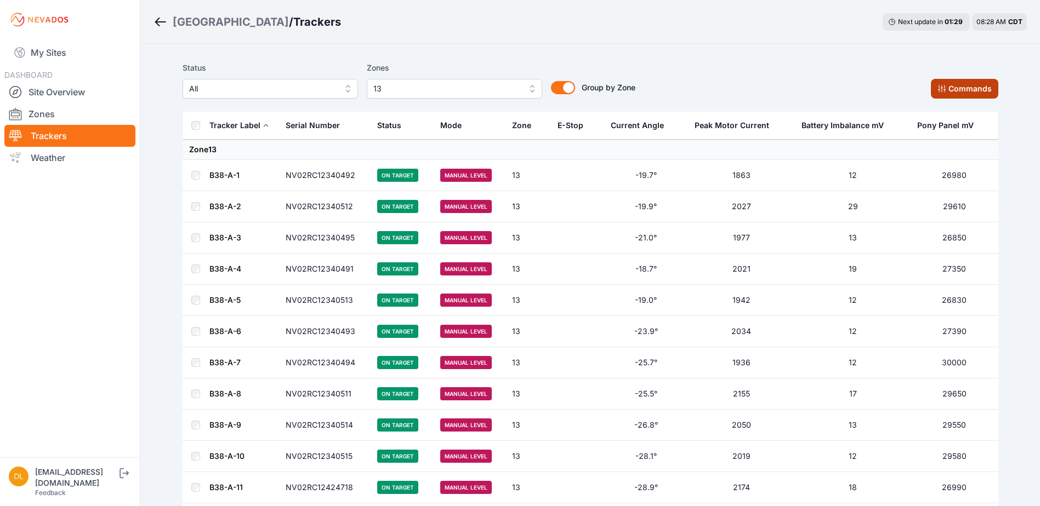
click at [960, 87] on button "Commands" at bounding box center [964, 89] width 67 height 20
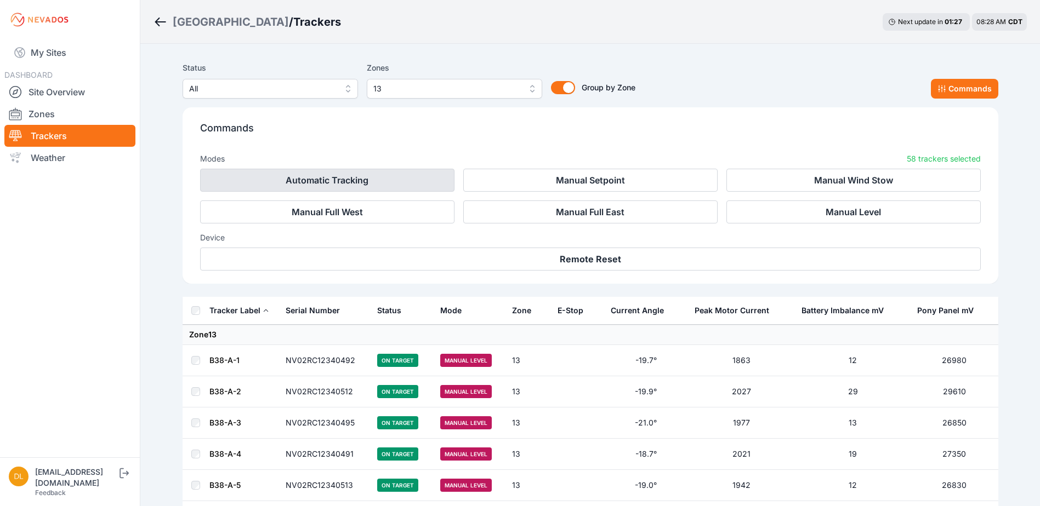
click at [374, 180] on button "Automatic Tracking" at bounding box center [327, 180] width 254 height 23
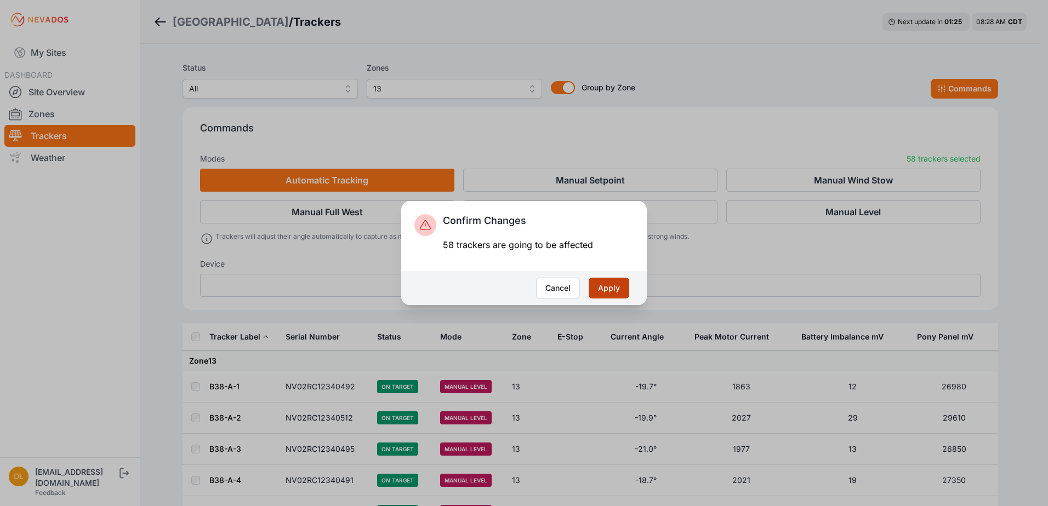
click at [605, 289] on button "Apply" at bounding box center [609, 288] width 41 height 21
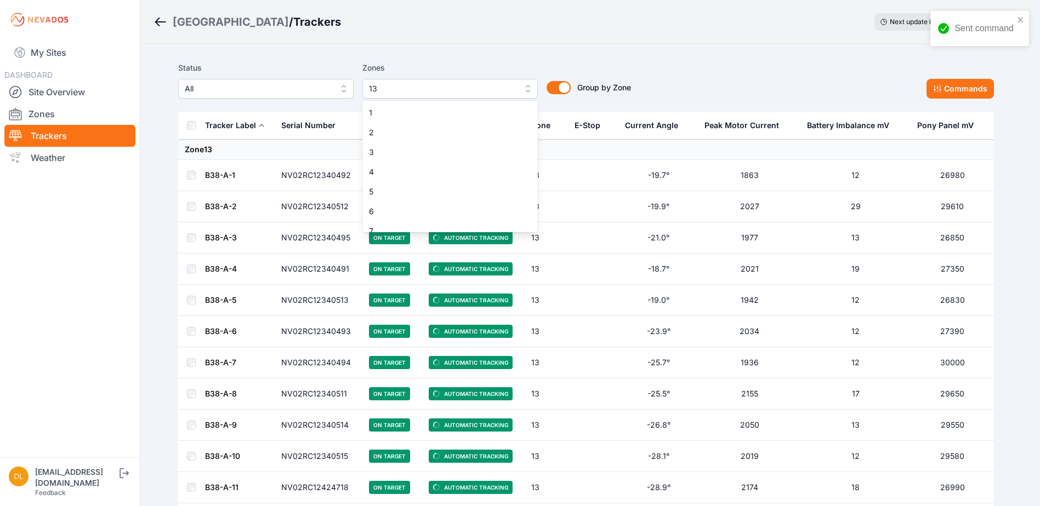
click at [419, 89] on span "13" at bounding box center [442, 88] width 147 height 13
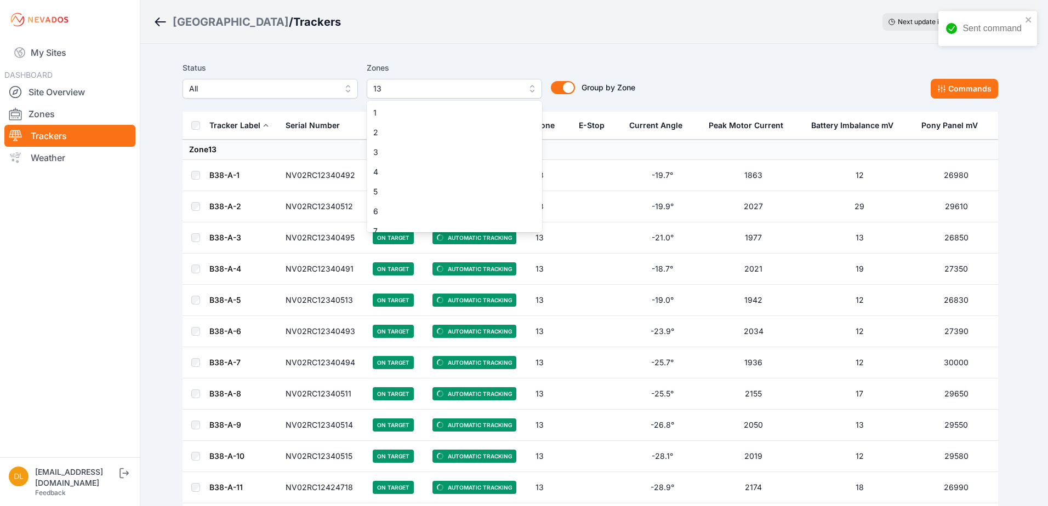
scroll to position [127, 0]
click at [426, 218] on span "13" at bounding box center [447, 222] width 149 height 11
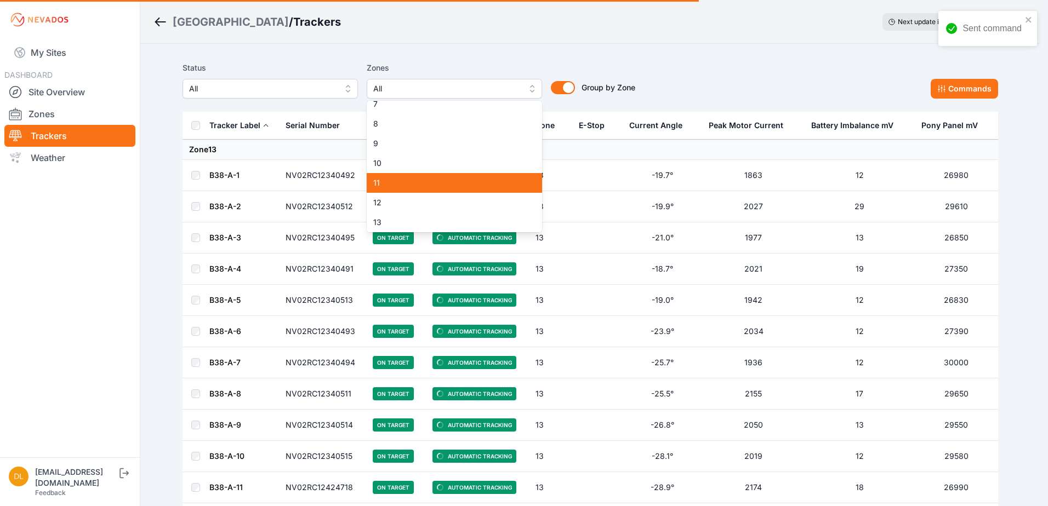
click at [423, 186] on span "11" at bounding box center [447, 183] width 149 height 11
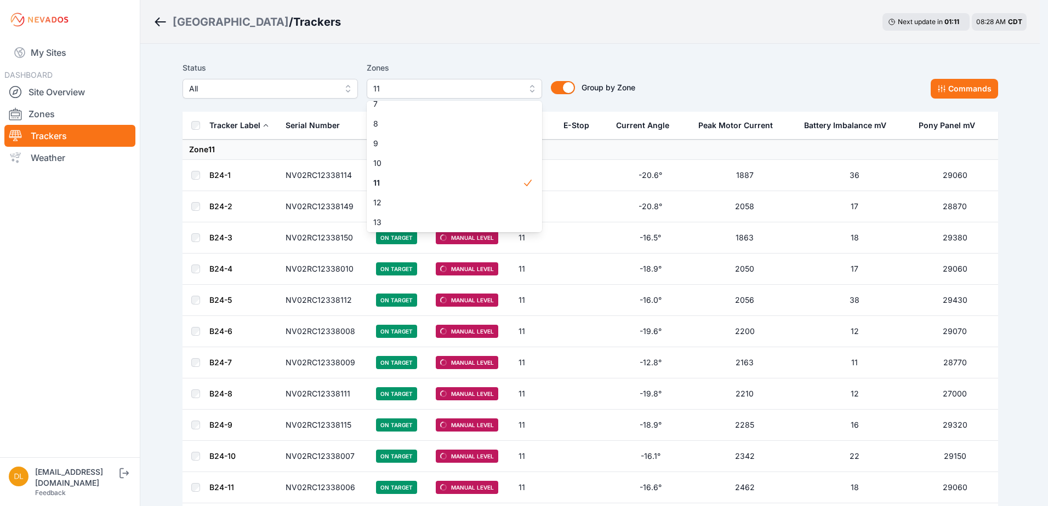
click at [668, 84] on div "Status All Zones 11 1 2 3 4 5 6 7 8 9 10 11 12 13 14 15 Group by Zone Group by …" at bounding box center [589, 79] width 815 height 37
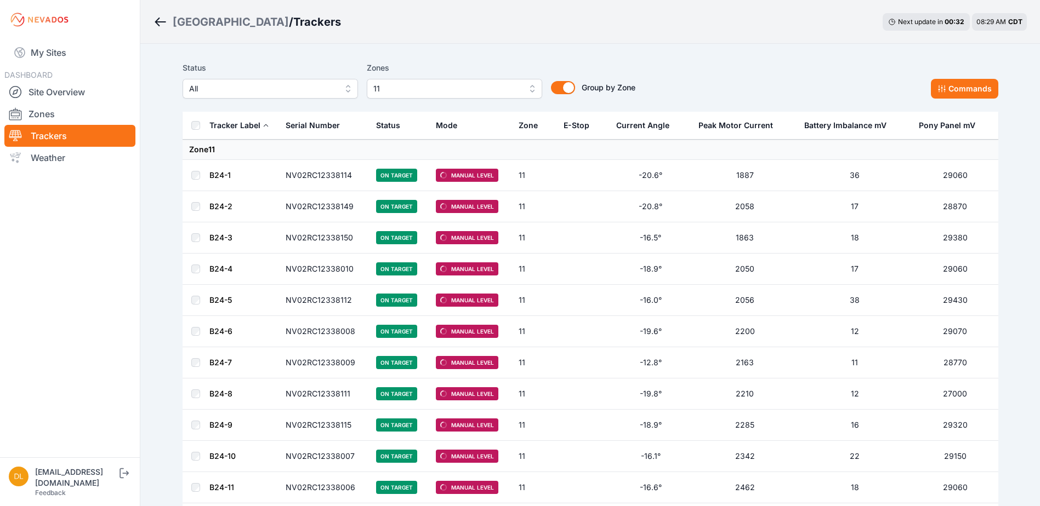
drag, startPoint x: 246, startPoint y: 287, endPoint x: 283, endPoint y: 261, distance: 44.5
click at [255, 287] on td "B24-5" at bounding box center [244, 300] width 70 height 31
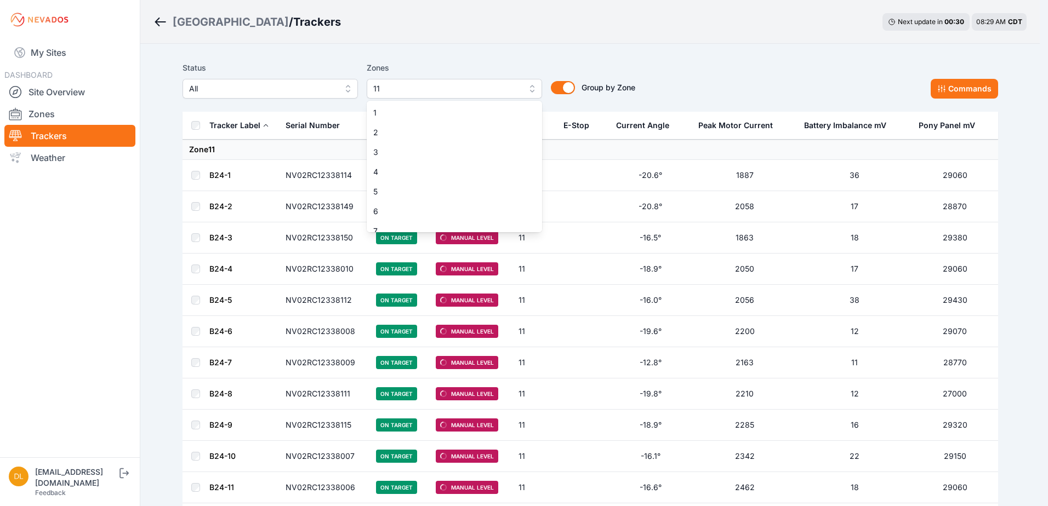
scroll to position [88, 0]
click at [405, 84] on span "11" at bounding box center [446, 88] width 147 height 13
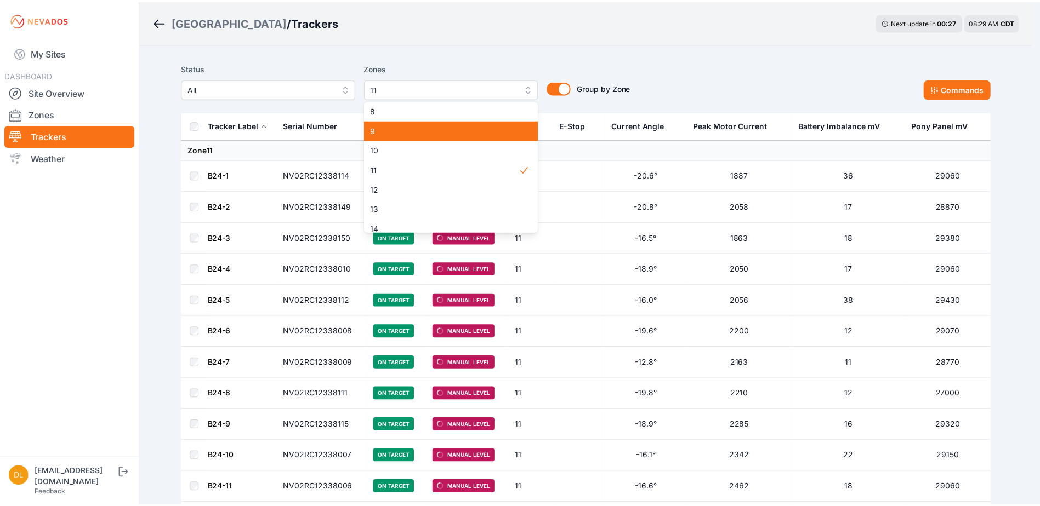
scroll to position [142, 0]
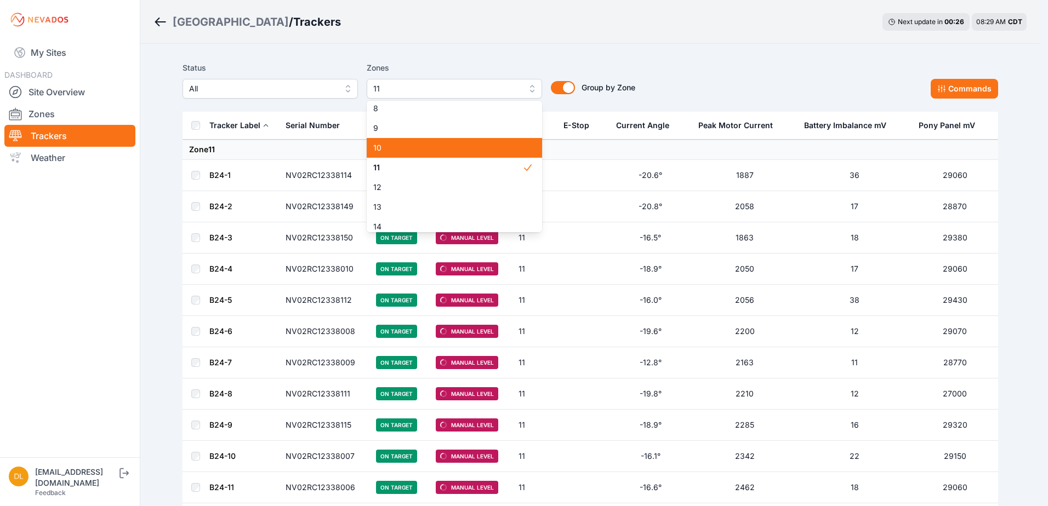
click at [426, 149] on span "10" at bounding box center [447, 147] width 149 height 11
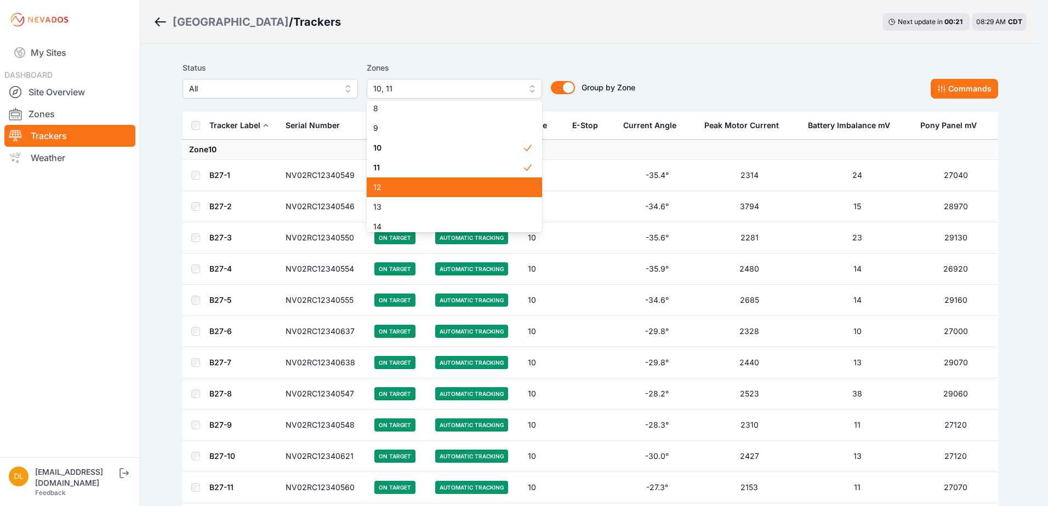
click at [424, 182] on span "12" at bounding box center [447, 187] width 149 height 11
click at [420, 191] on span "12" at bounding box center [447, 187] width 149 height 11
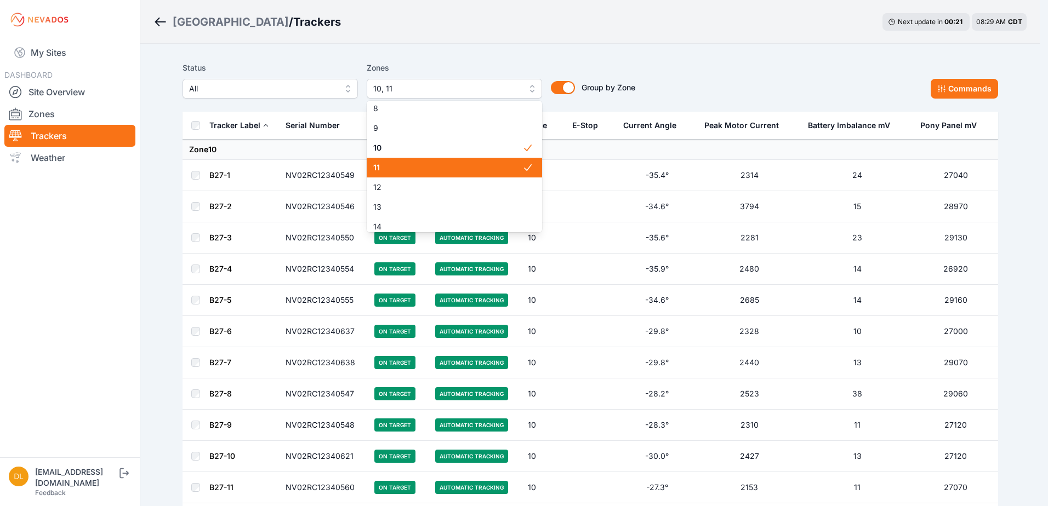
click at [424, 170] on span "11" at bounding box center [447, 167] width 149 height 11
click at [428, 165] on span "11" at bounding box center [447, 167] width 149 height 11
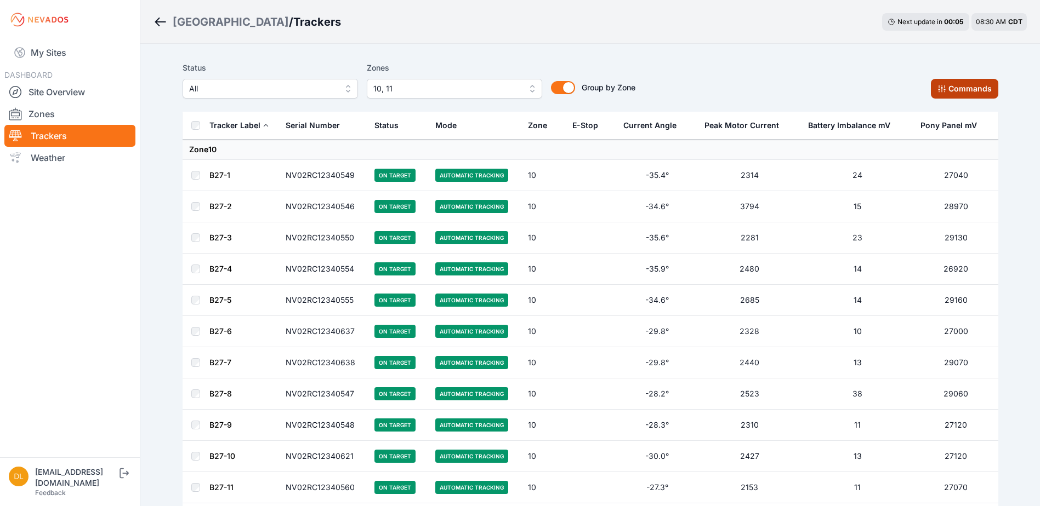
click at [943, 84] on icon at bounding box center [941, 88] width 9 height 9
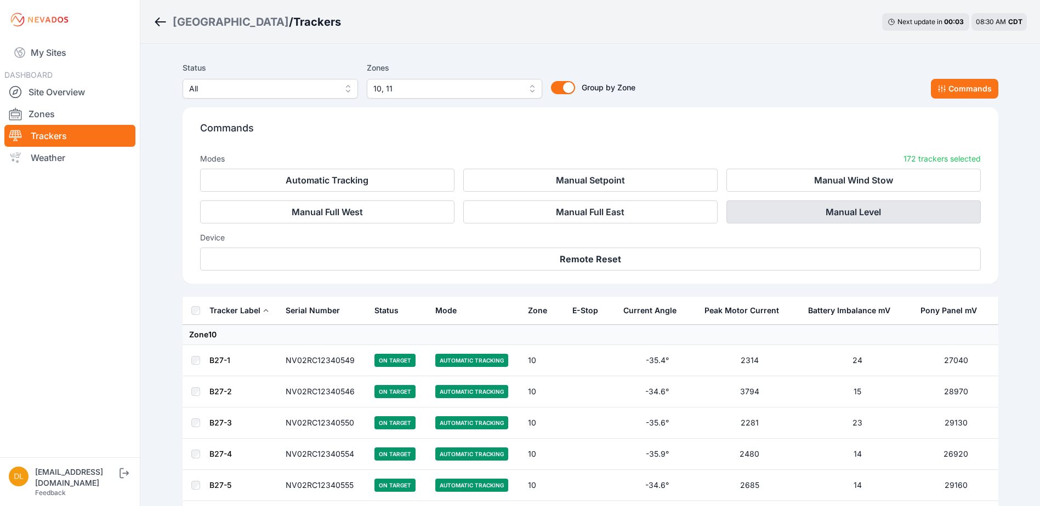
click at [881, 208] on button "Manual Level" at bounding box center [853, 212] width 254 height 23
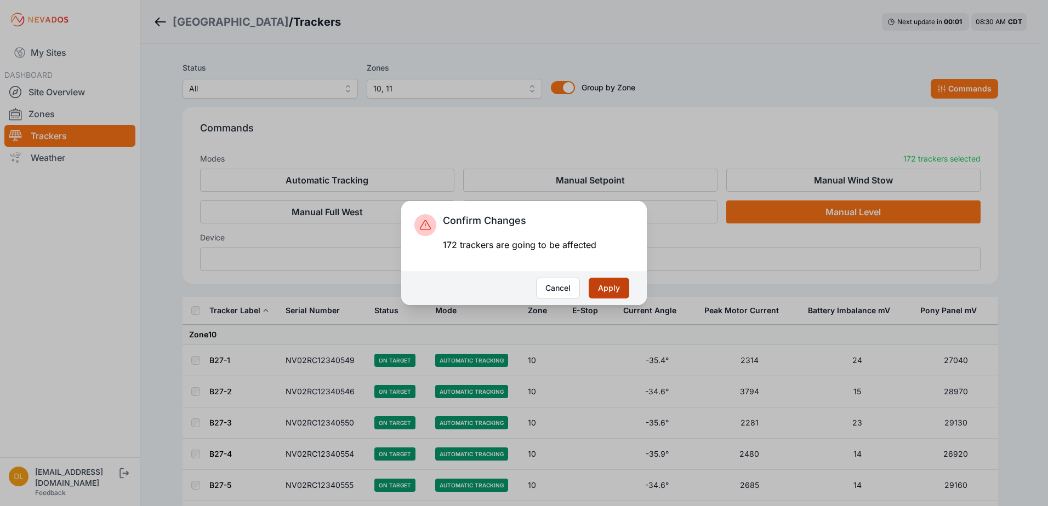
click at [600, 284] on button "Apply" at bounding box center [609, 288] width 41 height 21
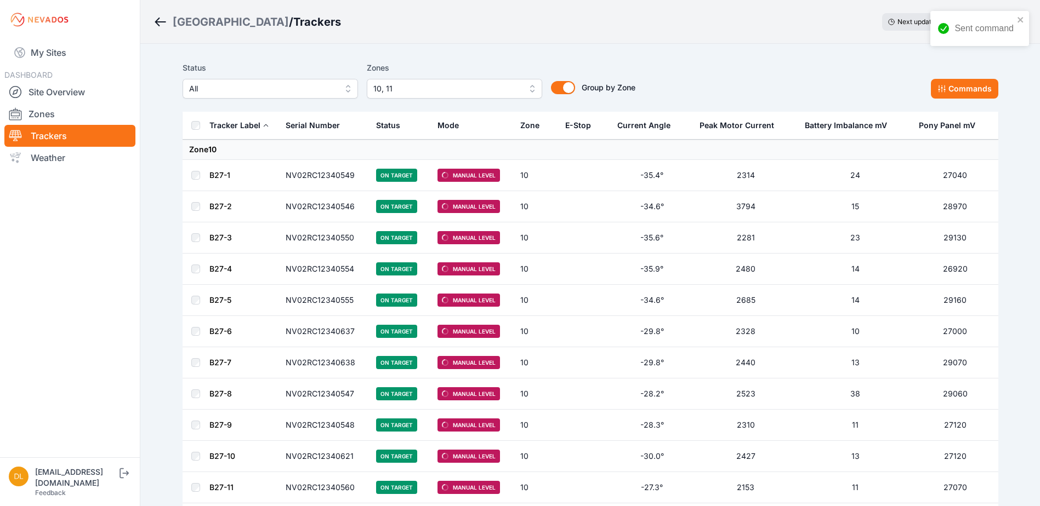
click at [416, 89] on span "10, 11" at bounding box center [446, 88] width 147 height 13
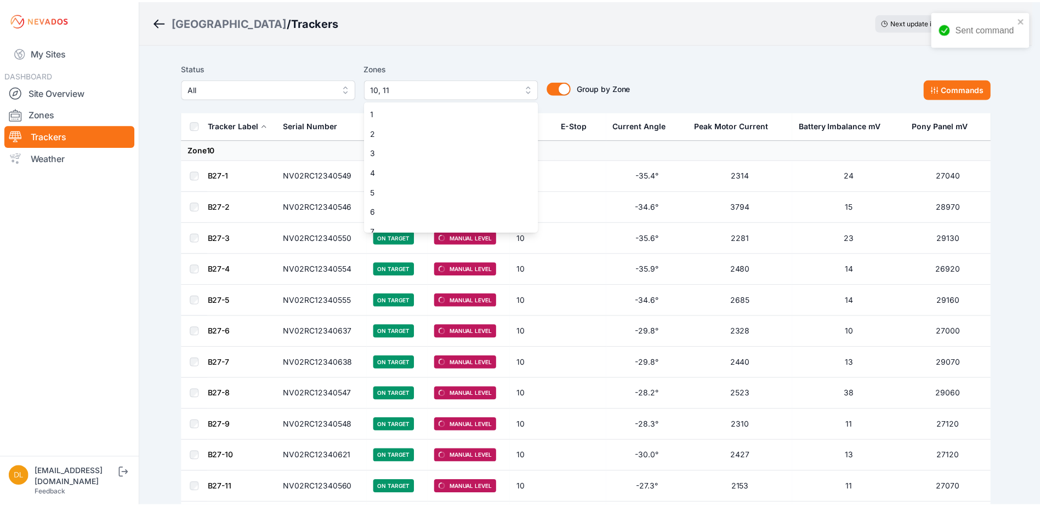
scroll to position [68, 0]
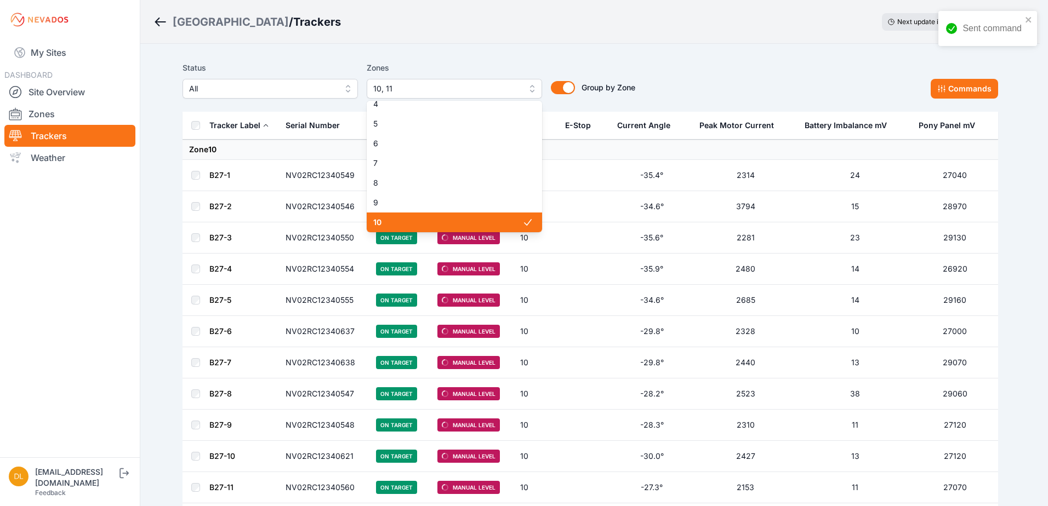
click at [443, 215] on div "10" at bounding box center [454, 223] width 175 height 20
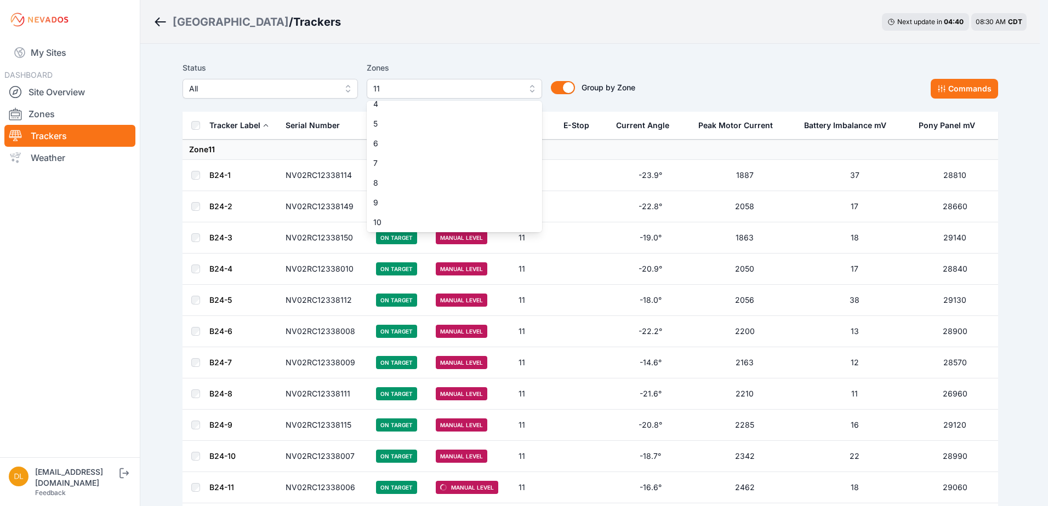
click at [674, 80] on div "Status All Zones 11 1 2 3 4 5 6 7 8 9 10 11 12 13 14 15 Group by Zone Group by …" at bounding box center [589, 79] width 815 height 37
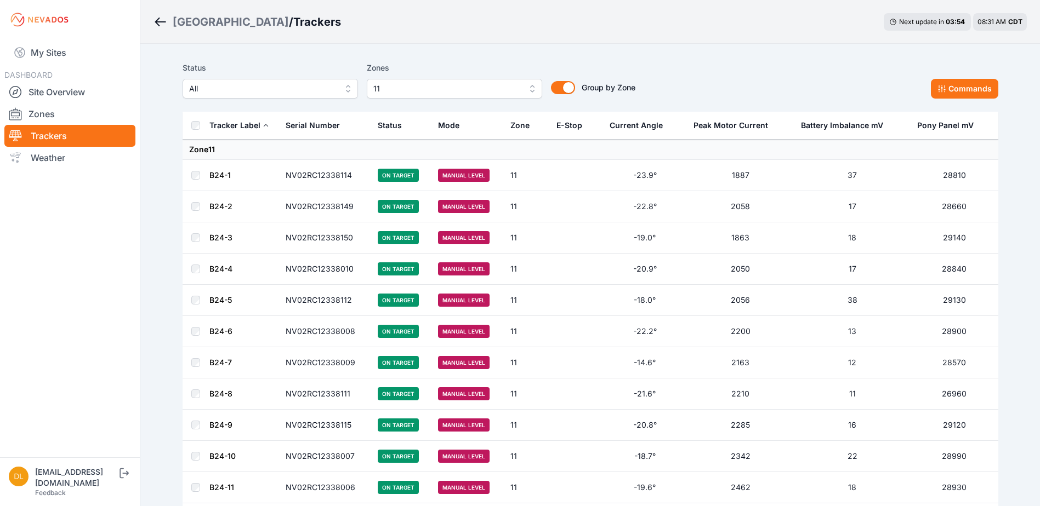
click at [397, 90] on span "11" at bounding box center [446, 88] width 147 height 13
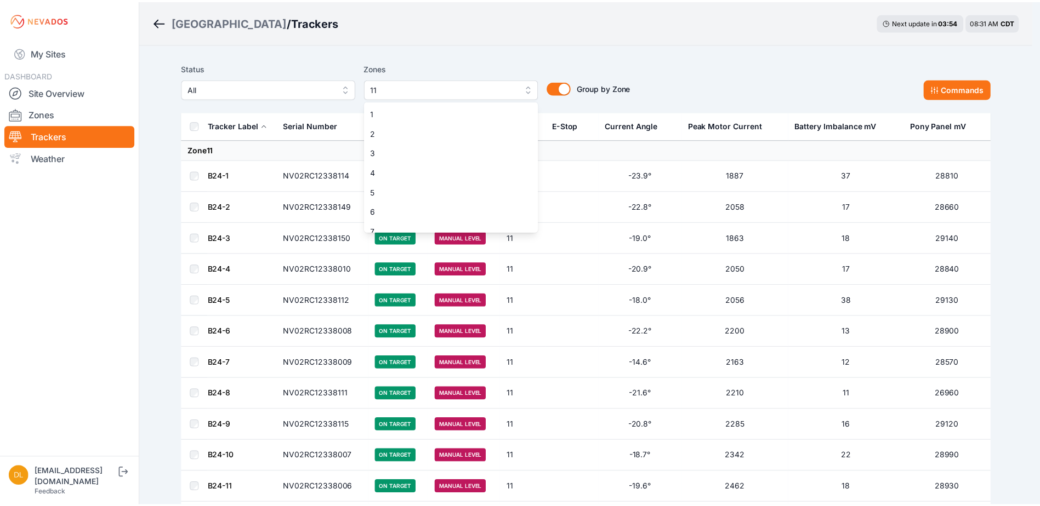
scroll to position [88, 0]
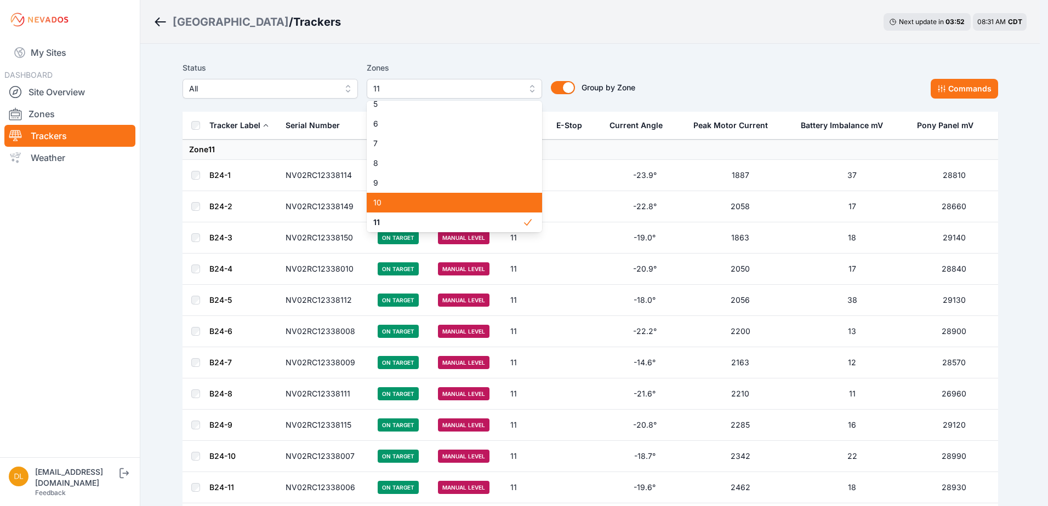
click at [415, 196] on div "10" at bounding box center [454, 203] width 175 height 20
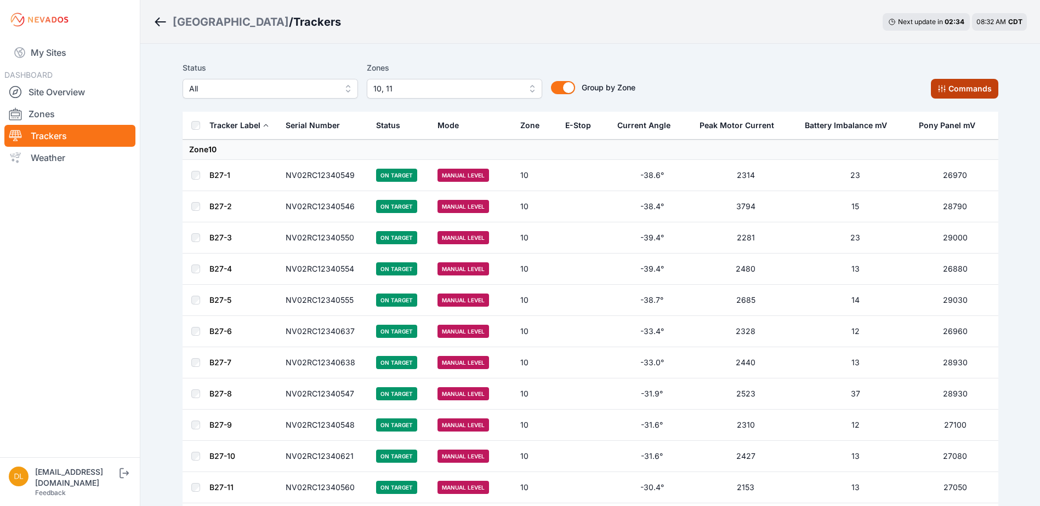
click at [969, 85] on button "Commands" at bounding box center [964, 89] width 67 height 20
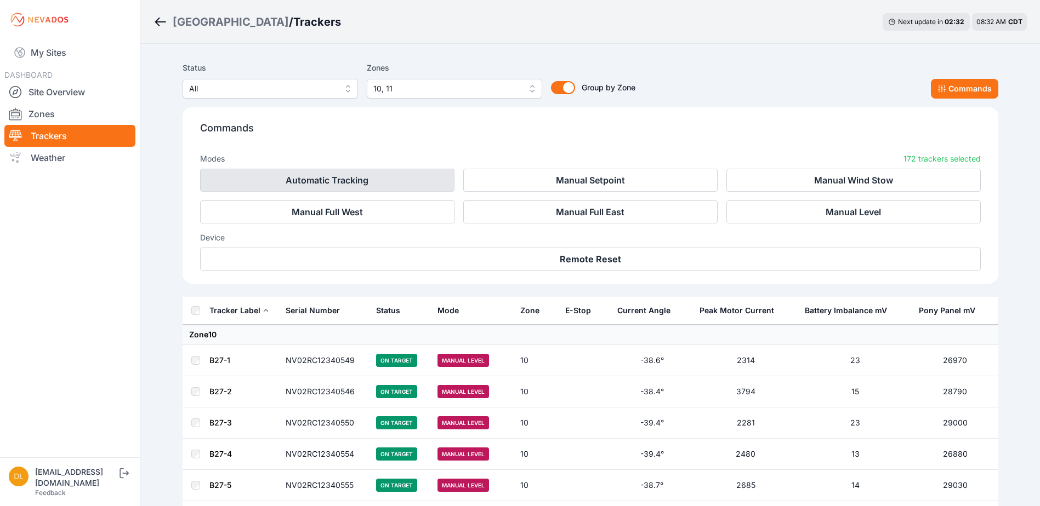
click at [374, 187] on button "Automatic Tracking" at bounding box center [327, 180] width 254 height 23
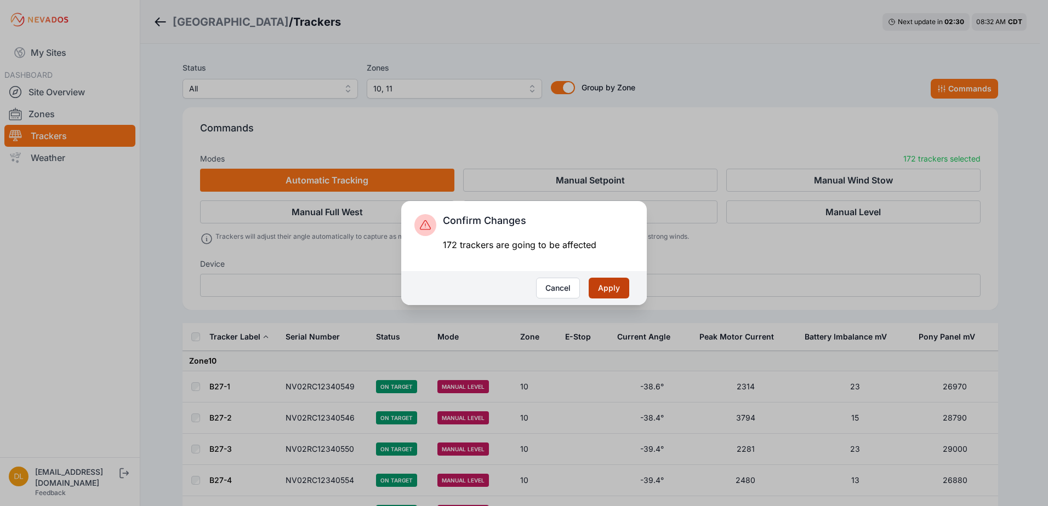
click at [607, 279] on button "Apply" at bounding box center [609, 288] width 41 height 21
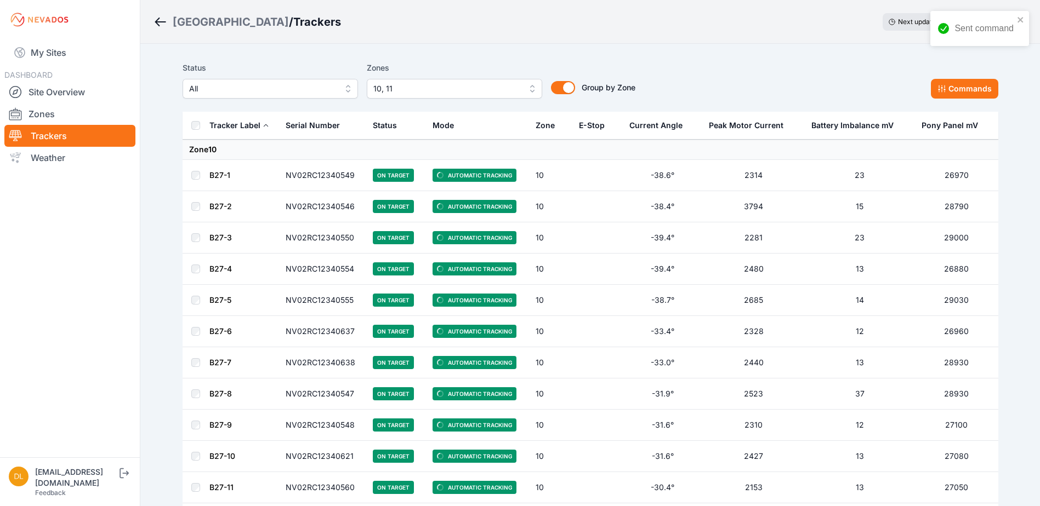
click at [395, 89] on span "10, 11" at bounding box center [446, 88] width 147 height 13
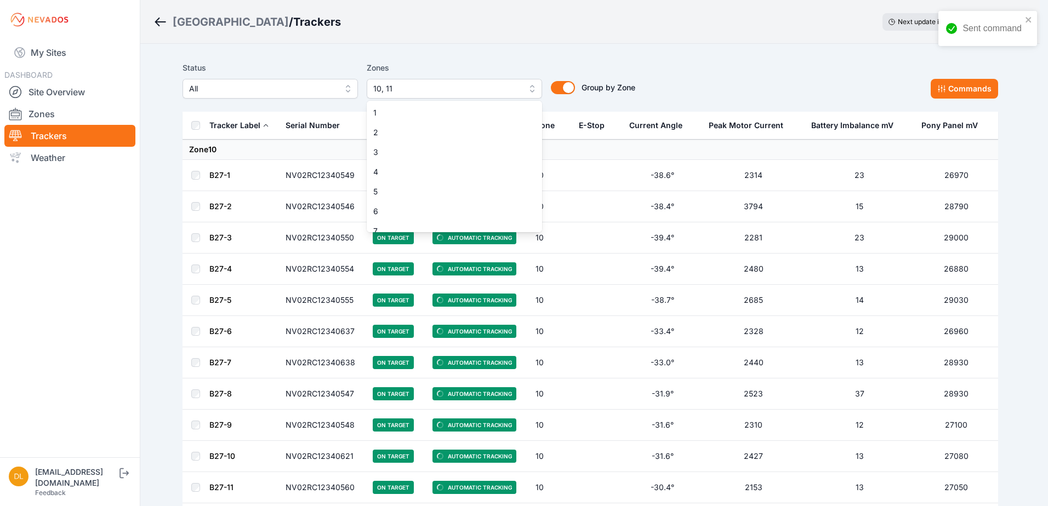
scroll to position [68, 0]
click at [444, 205] on span "9" at bounding box center [447, 202] width 149 height 11
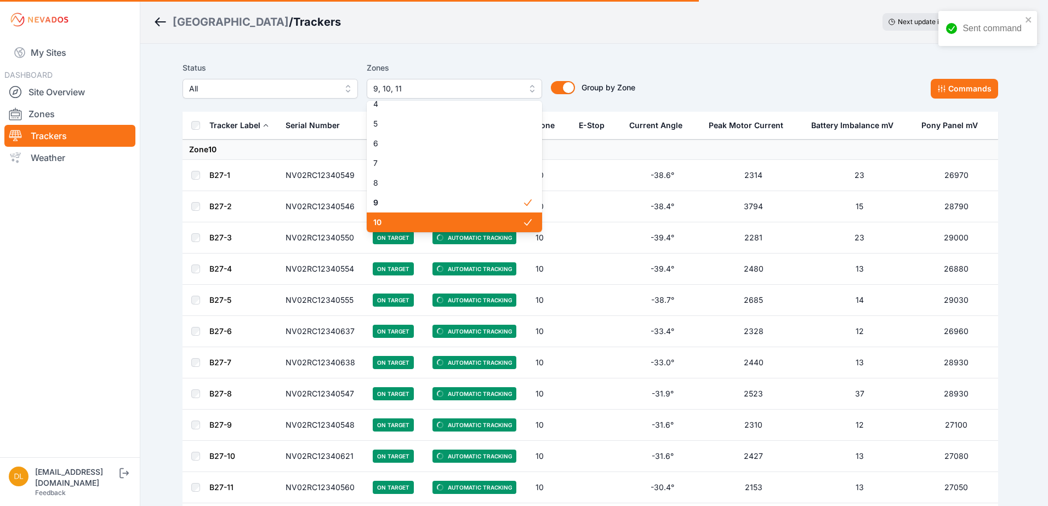
click at [437, 224] on span "10" at bounding box center [447, 222] width 149 height 11
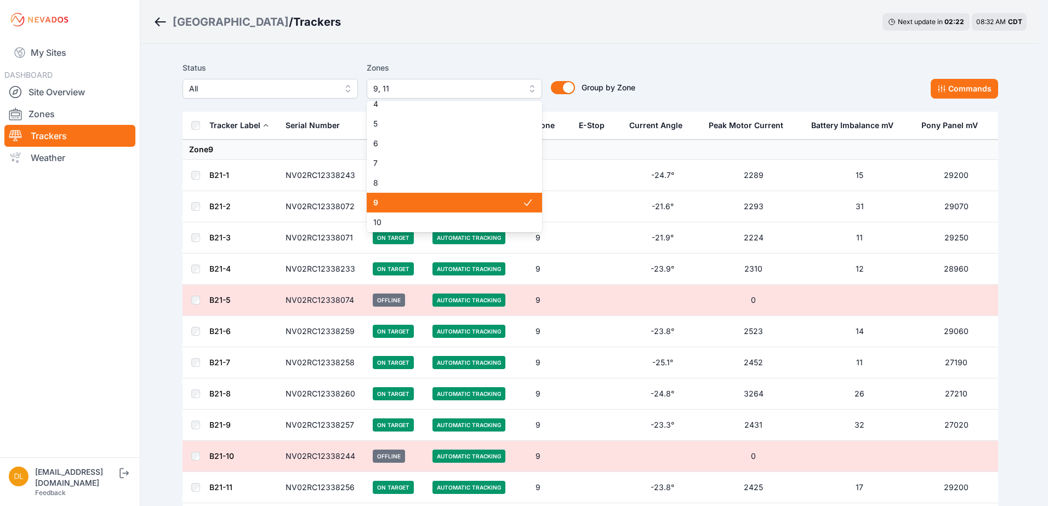
click at [435, 237] on span "11" at bounding box center [447, 242] width 149 height 11
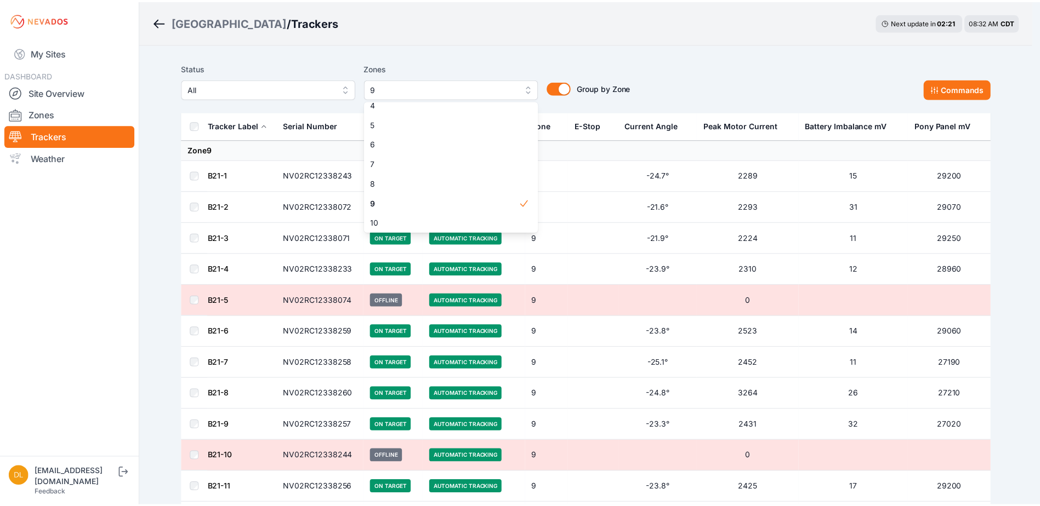
scroll to position [123, 0]
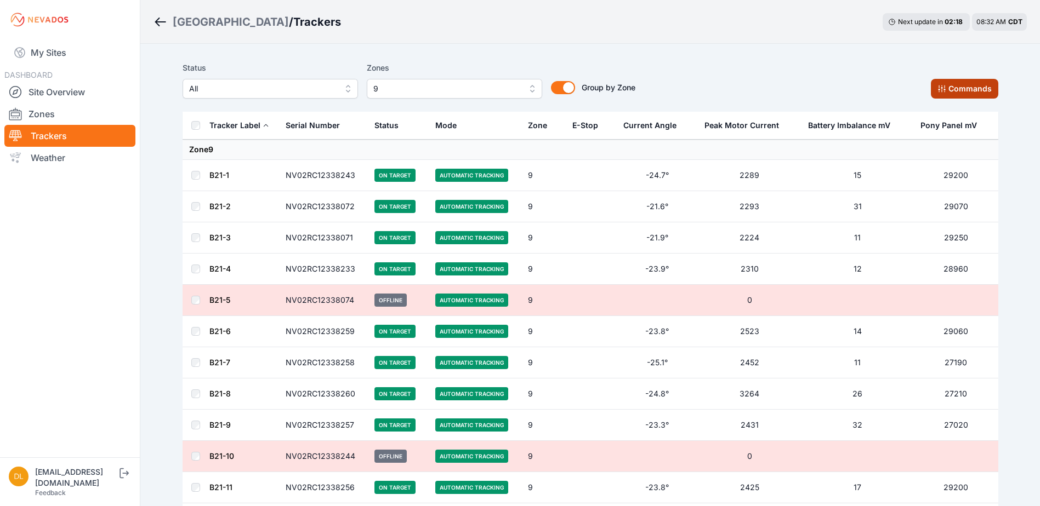
click at [951, 84] on button "Commands" at bounding box center [964, 89] width 67 height 20
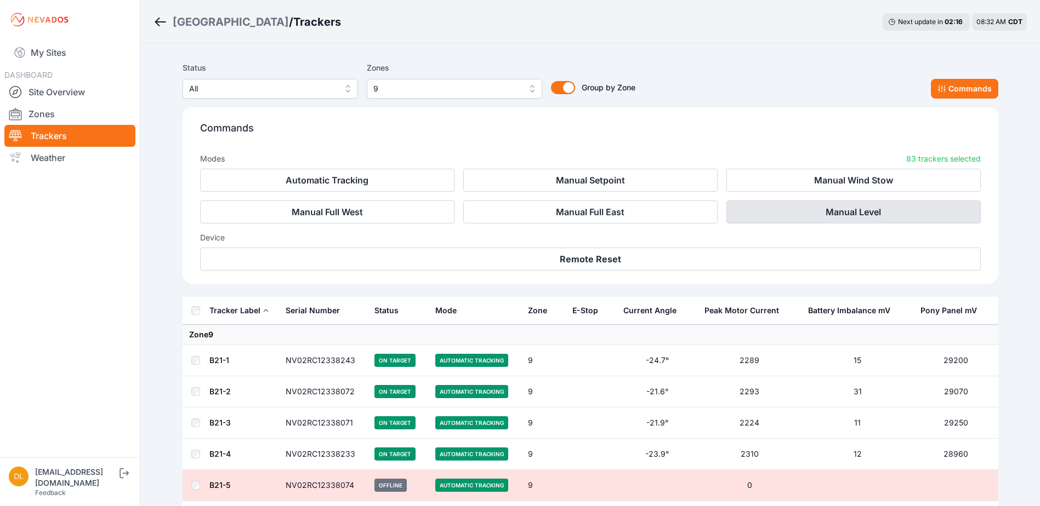
click at [804, 213] on button "Manual Level" at bounding box center [853, 212] width 254 height 23
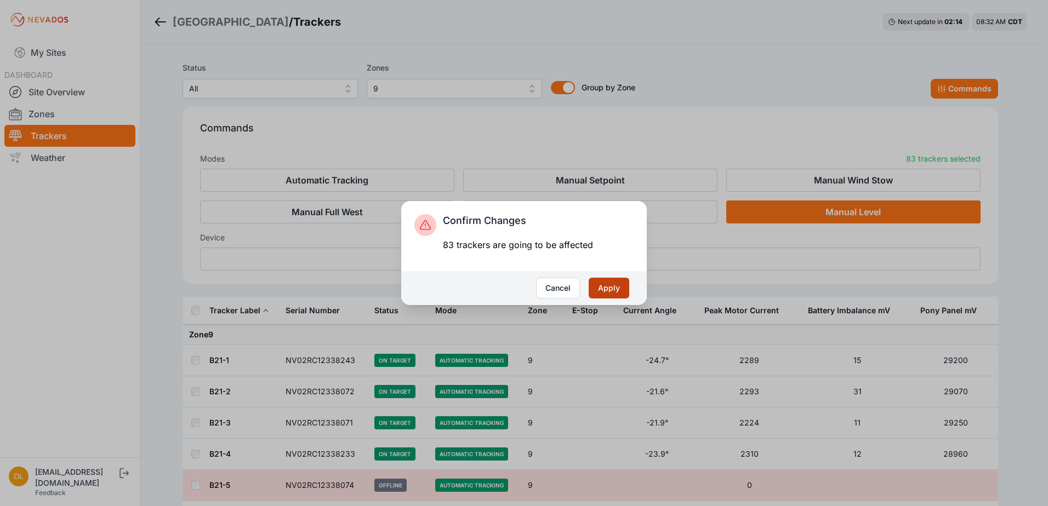
click at [623, 289] on button "Apply" at bounding box center [609, 288] width 41 height 21
